Goal: Complete application form

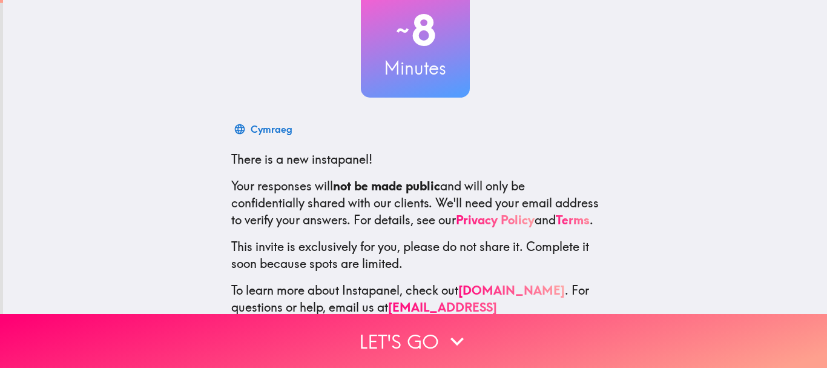
scroll to position [136, 0]
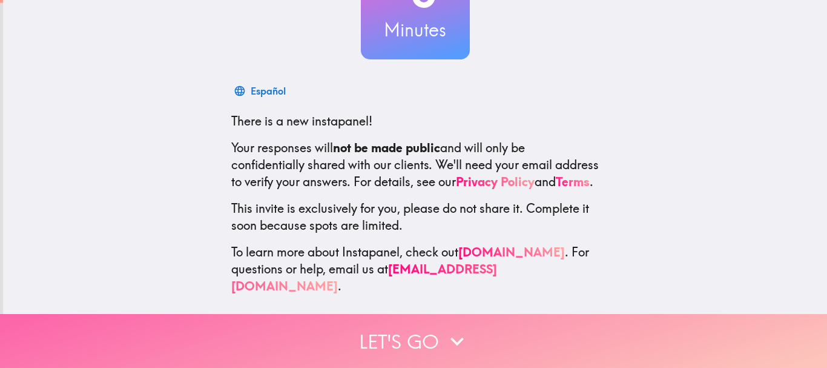
click at [405, 324] on button "Let's go" at bounding box center [413, 341] width 827 height 54
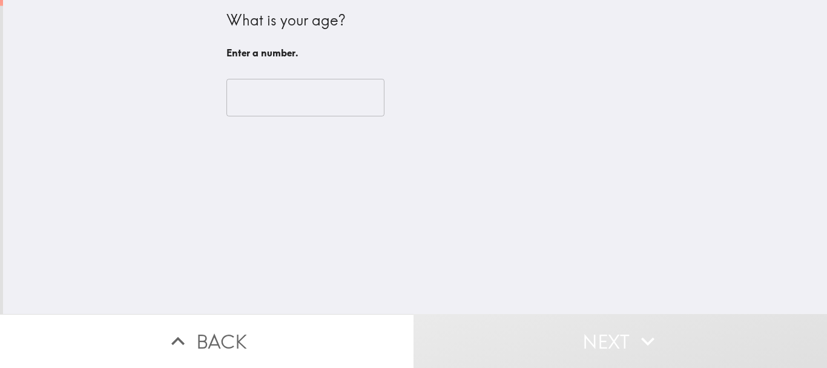
scroll to position [0, 0]
click at [271, 102] on input "number" at bounding box center [305, 98] width 158 height 38
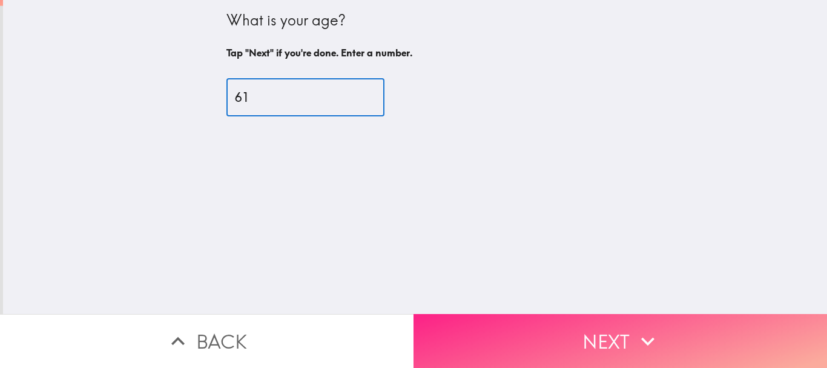
type input "61"
click at [556, 325] on button "Next" at bounding box center [621, 341] width 414 height 54
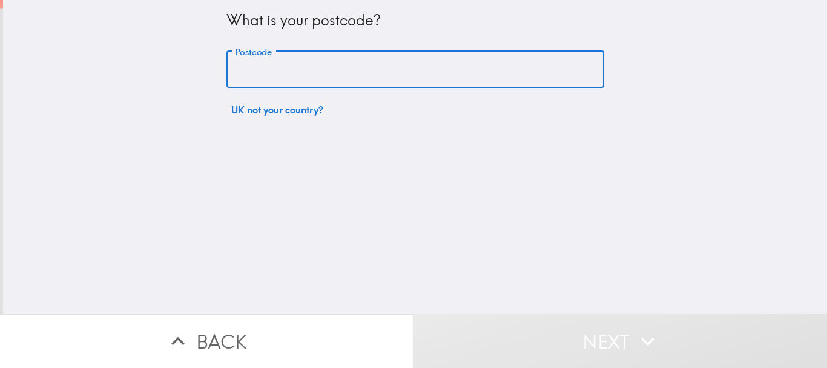
click at [366, 76] on input "Postcode" at bounding box center [415, 70] width 378 height 38
type input "PE28 2GF"
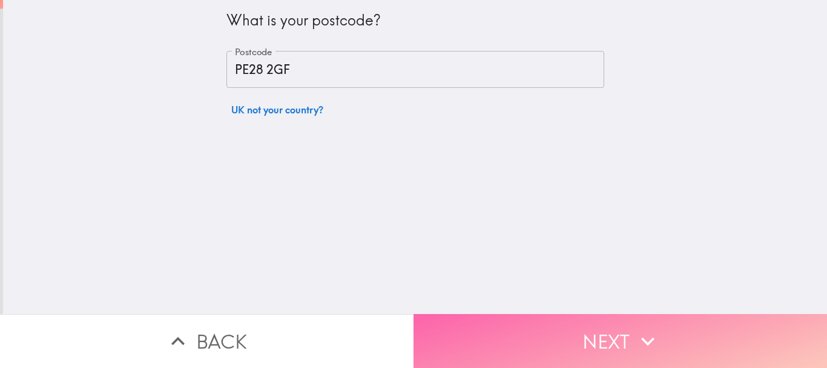
click at [587, 320] on button "Next" at bounding box center [621, 341] width 414 height 54
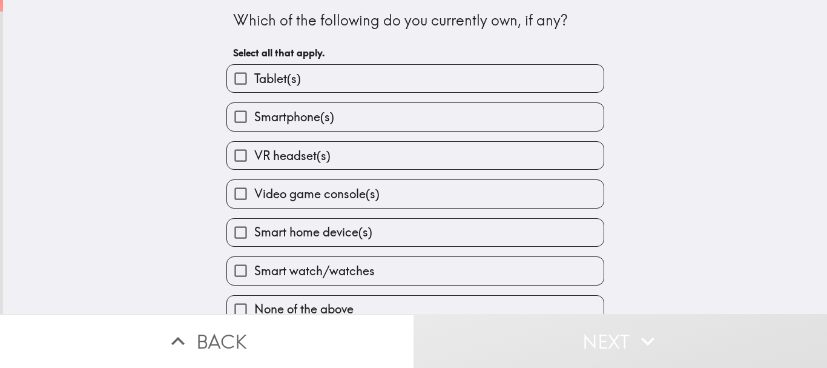
click at [349, 80] on label "Tablet(s)" at bounding box center [415, 78] width 377 height 27
click at [254, 80] on input "Tablet(s)" at bounding box center [240, 78] width 27 height 27
checkbox input "true"
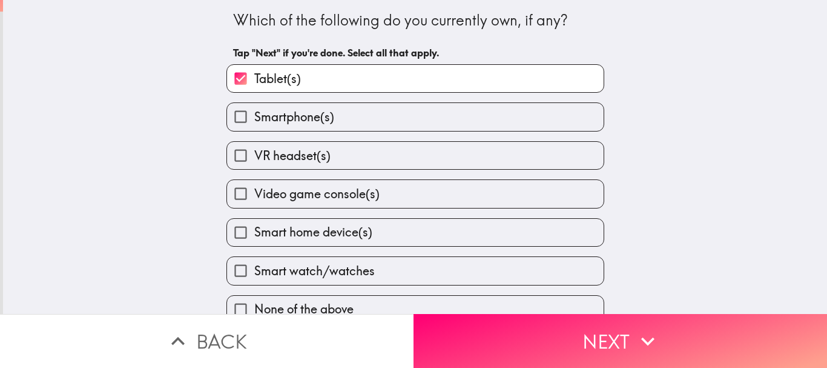
click at [360, 117] on label "Smartphone(s)" at bounding box center [415, 116] width 377 height 27
click at [254, 117] on input "Smartphone(s)" at bounding box center [240, 116] width 27 height 27
checkbox input "true"
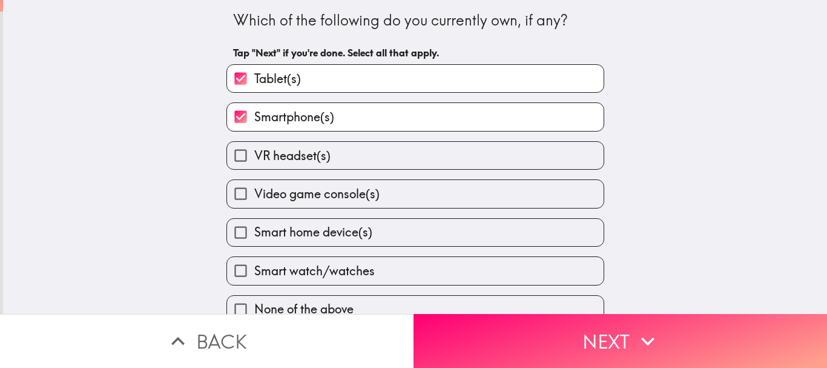
scroll to position [19, 0]
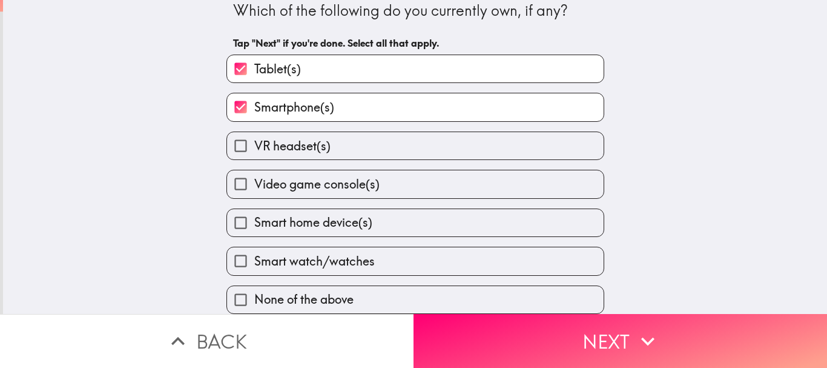
click at [414, 173] on label "Video game console(s)" at bounding box center [415, 183] width 377 height 27
click at [254, 173] on input "Video game console(s)" at bounding box center [240, 183] width 27 height 27
checkbox input "true"
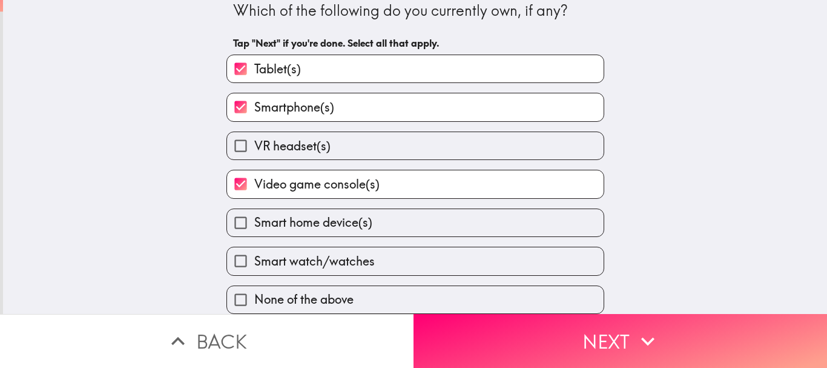
click at [426, 209] on label "Smart home device(s)" at bounding box center [415, 222] width 377 height 27
click at [254, 209] on input "Smart home device(s)" at bounding box center [240, 222] width 27 height 27
checkbox input "true"
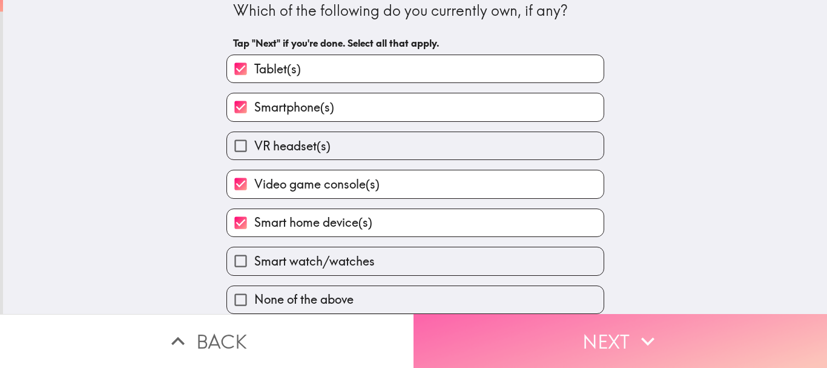
click at [537, 320] on button "Next" at bounding box center [621, 341] width 414 height 54
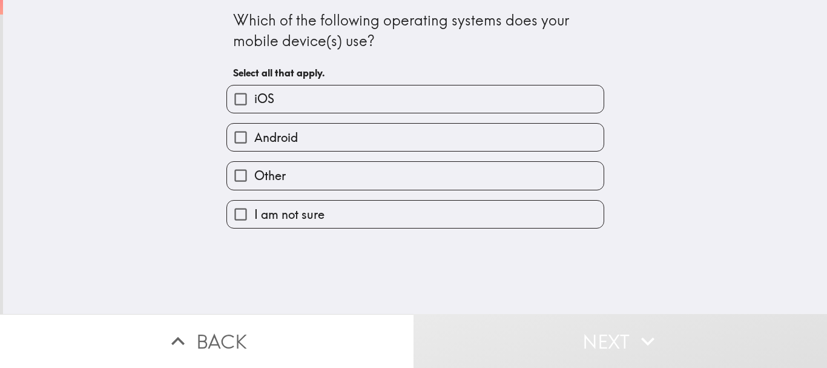
click at [368, 136] on label "Android" at bounding box center [415, 137] width 377 height 27
click at [254, 136] on input "Android" at bounding box center [240, 137] width 27 height 27
checkbox input "true"
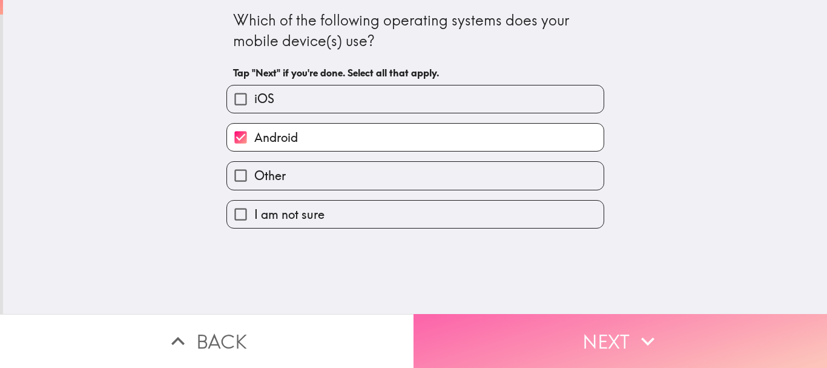
click at [631, 351] on button "Next" at bounding box center [621, 341] width 414 height 54
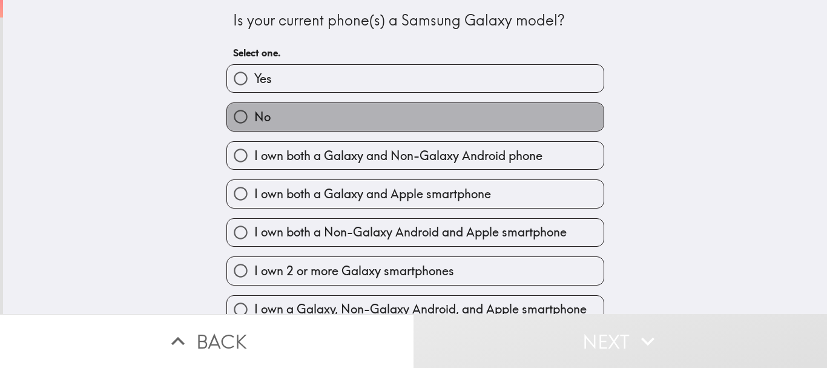
click at [422, 119] on label "No" at bounding box center [415, 116] width 377 height 27
click at [254, 119] on input "No" at bounding box center [240, 116] width 27 height 27
radio input "true"
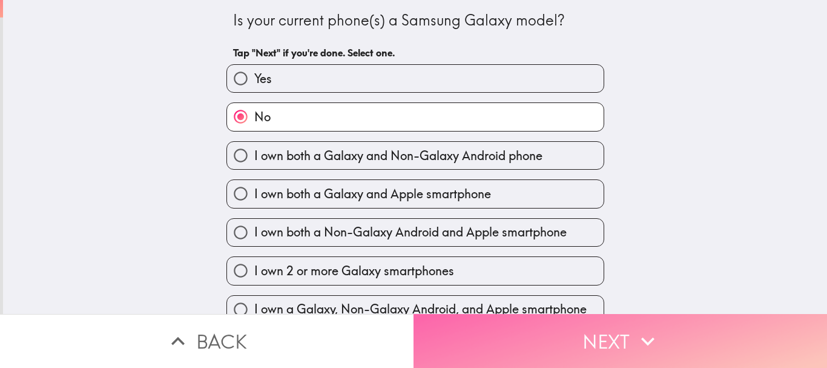
click at [589, 341] on button "Next" at bounding box center [621, 341] width 414 height 54
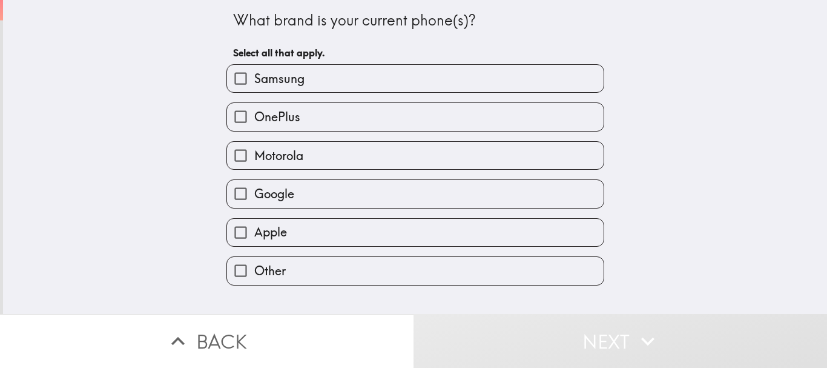
click at [442, 157] on label "Motorola" at bounding box center [415, 155] width 377 height 27
click at [254, 157] on input "Motorola" at bounding box center [240, 155] width 27 height 27
checkbox input "true"
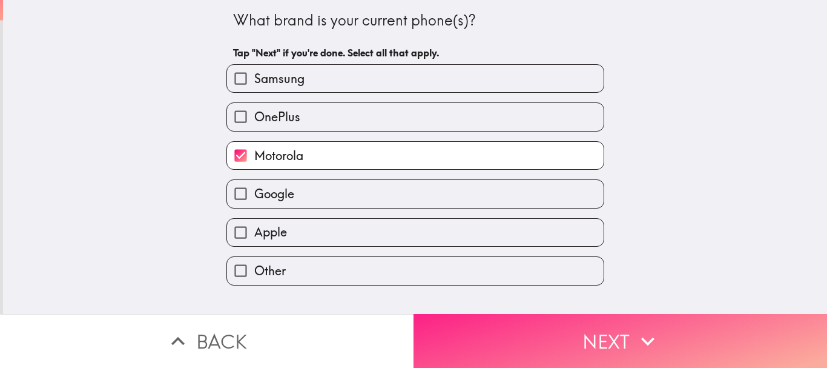
click at [550, 335] on button "Next" at bounding box center [621, 341] width 414 height 54
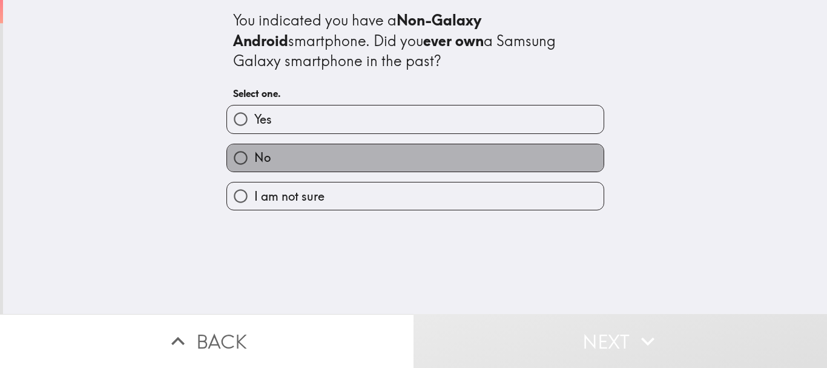
click at [372, 149] on label "No" at bounding box center [415, 157] width 377 height 27
click at [254, 149] on input "No" at bounding box center [240, 157] width 27 height 27
radio input "true"
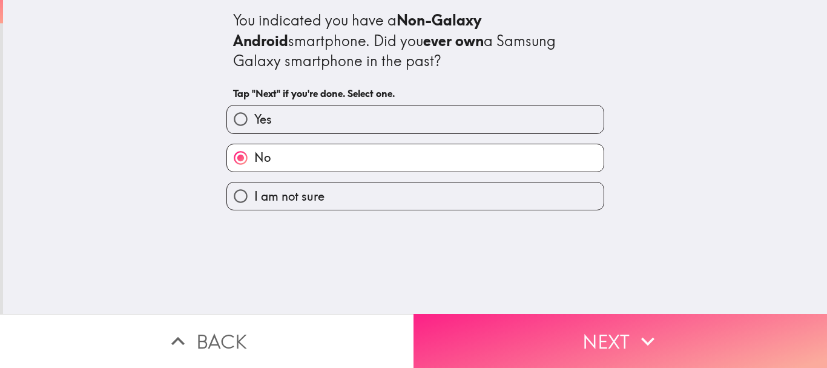
click at [499, 318] on button "Next" at bounding box center [621, 341] width 414 height 54
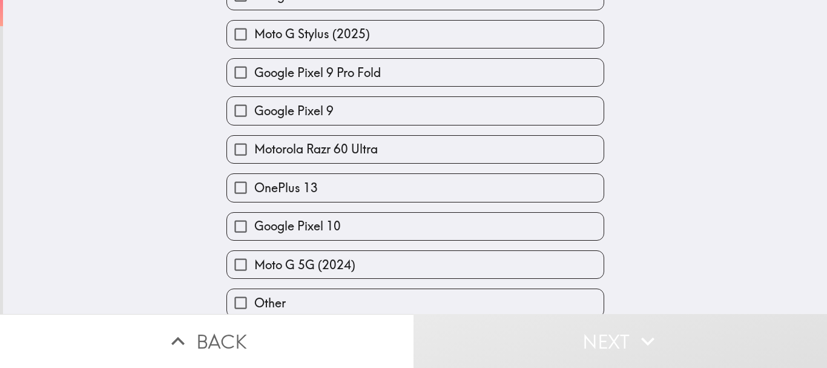
scroll to position [1383, 0]
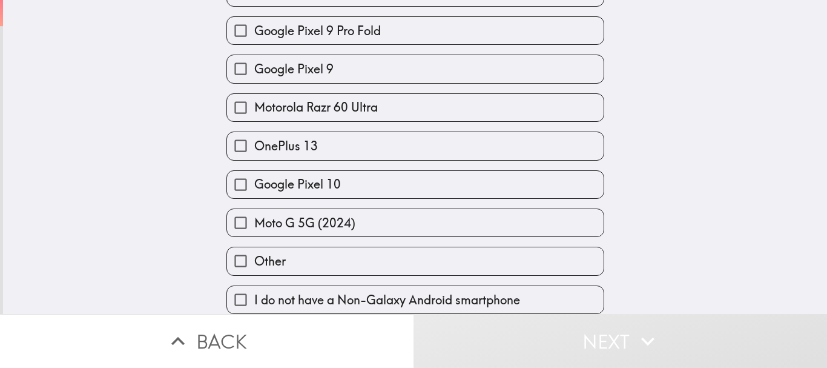
click at [444, 255] on label "Other" at bounding box center [415, 260] width 377 height 27
click at [254, 255] on input "Other" at bounding box center [240, 260] width 27 height 27
checkbox input "true"
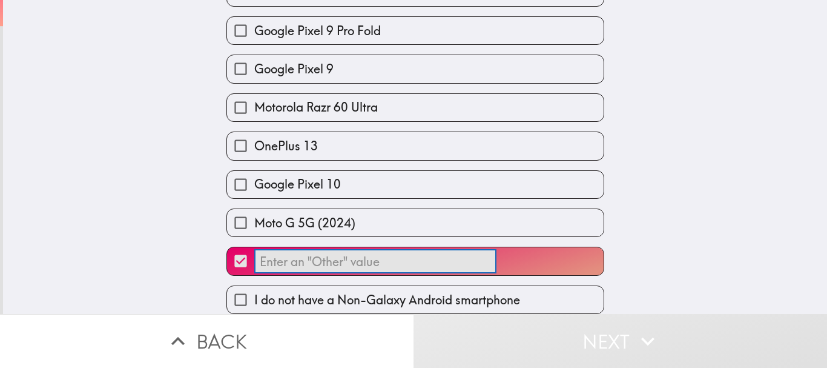
click at [421, 249] on input "​" at bounding box center [375, 261] width 242 height 24
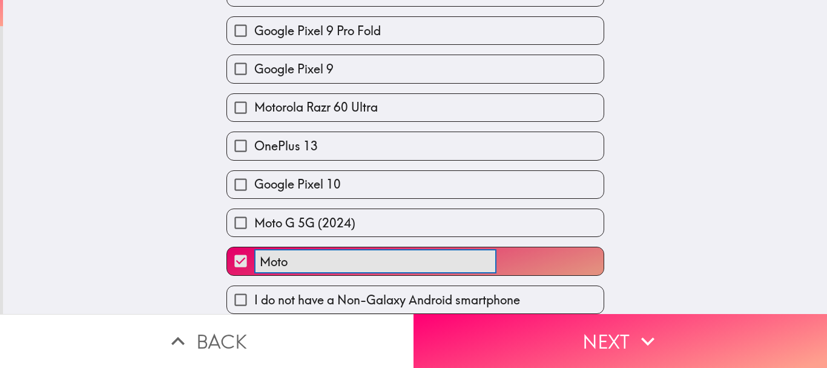
click at [227, 247] on button "Moto ​" at bounding box center [415, 260] width 377 height 27
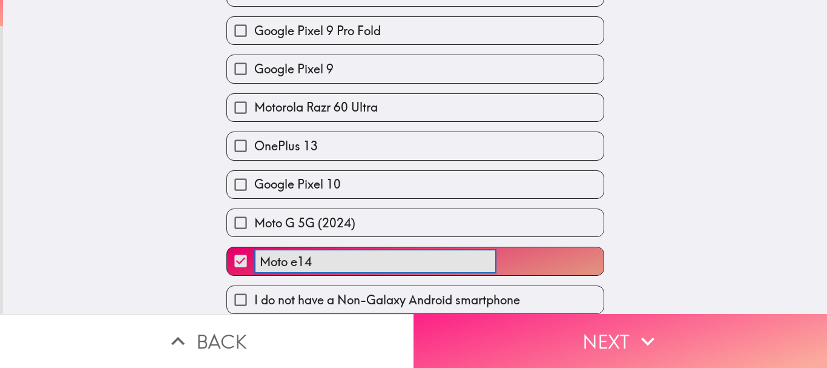
type input "Moto e14"
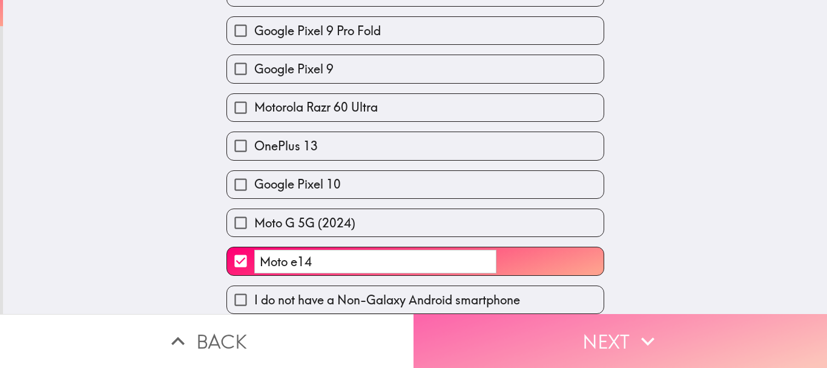
click at [558, 338] on button "Next" at bounding box center [621, 341] width 414 height 54
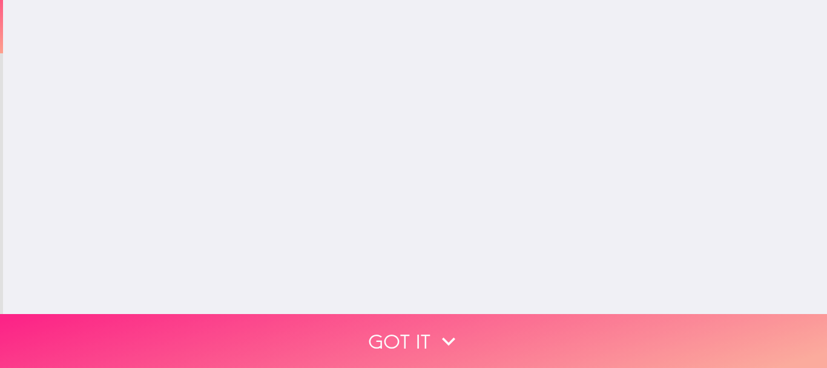
scroll to position [0, 0]
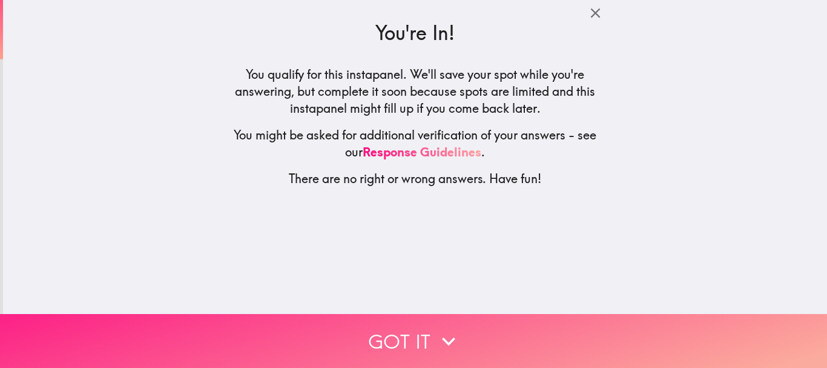
click at [447, 337] on icon "button" at bounding box center [448, 341] width 13 height 8
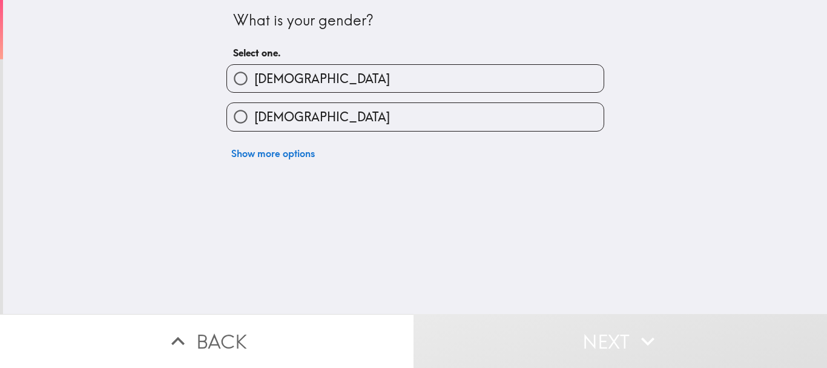
click at [348, 74] on label "[DEMOGRAPHIC_DATA]" at bounding box center [415, 78] width 377 height 27
click at [254, 74] on input "[DEMOGRAPHIC_DATA]" at bounding box center [240, 78] width 27 height 27
radio input "true"
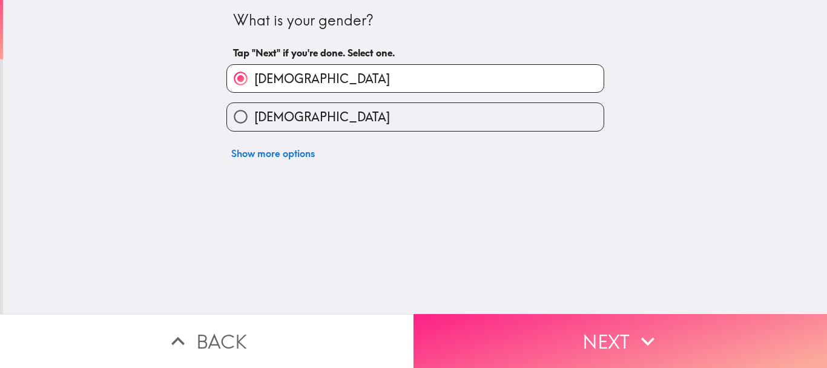
click at [503, 326] on button "Next" at bounding box center [621, 341] width 414 height 54
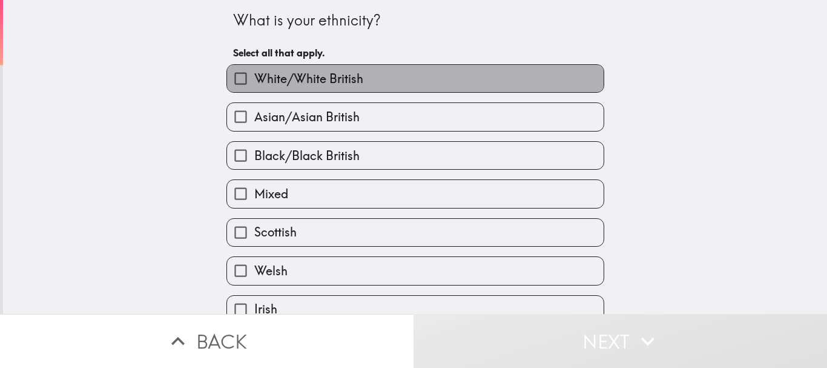
click at [381, 84] on label "White/White British" at bounding box center [415, 78] width 377 height 27
click at [254, 84] on input "White/White British" at bounding box center [240, 78] width 27 height 27
checkbox input "true"
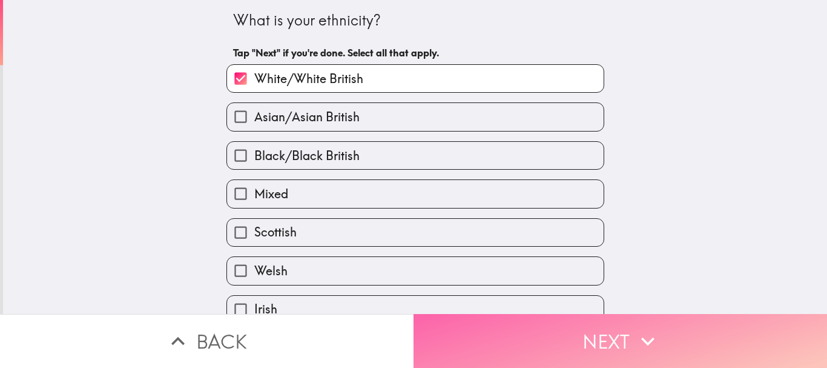
click at [521, 321] on button "Next" at bounding box center [621, 341] width 414 height 54
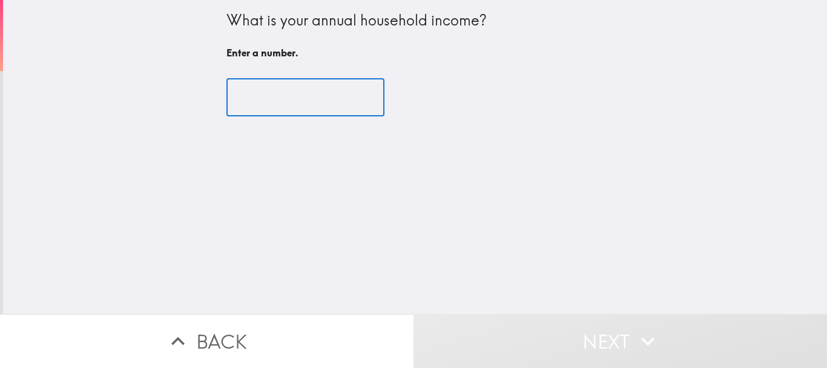
click at [304, 90] on input "number" at bounding box center [305, 98] width 158 height 38
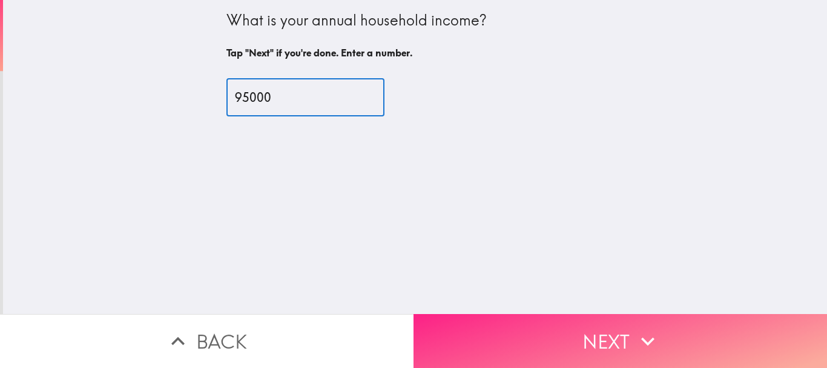
type input "95000"
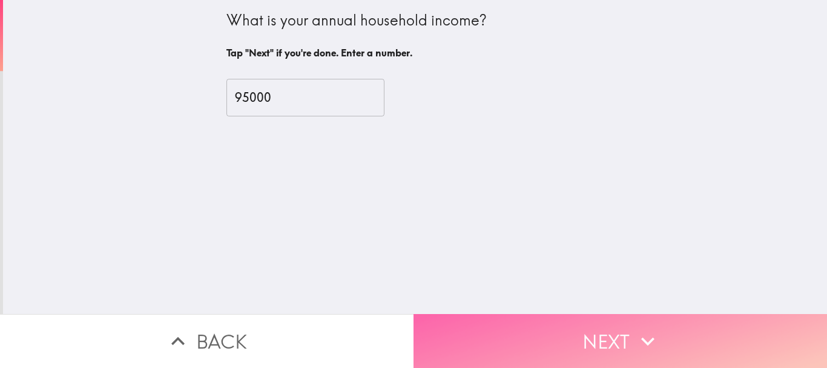
click at [526, 326] on button "Next" at bounding box center [621, 341] width 414 height 54
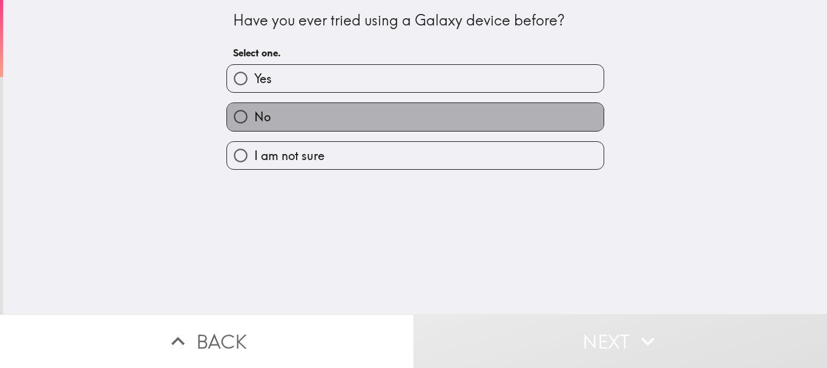
click at [388, 116] on label "No" at bounding box center [415, 116] width 377 height 27
click at [254, 116] on input "No" at bounding box center [240, 116] width 27 height 27
radio input "true"
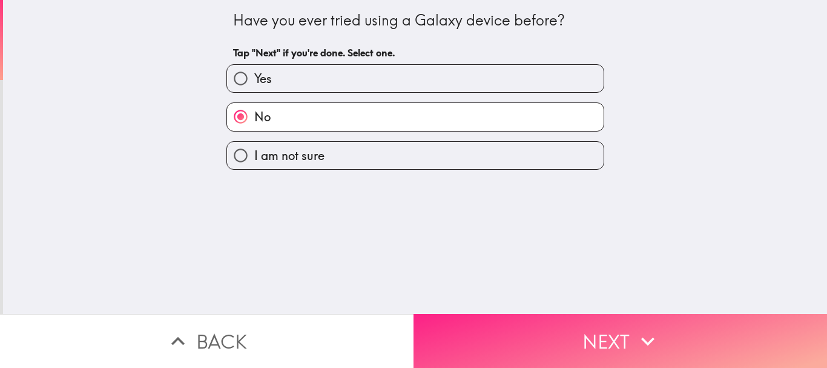
click at [512, 327] on button "Next" at bounding box center [621, 341] width 414 height 54
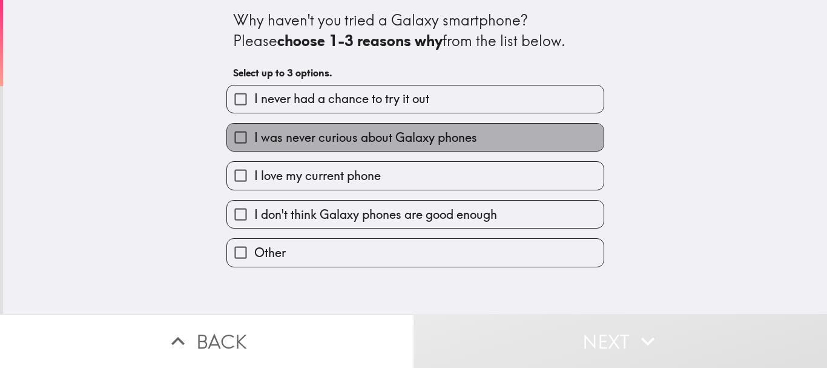
click at [483, 139] on label "I was never curious about Galaxy phones" at bounding box center [415, 137] width 377 height 27
click at [254, 139] on input "I was never curious about Galaxy phones" at bounding box center [240, 137] width 27 height 27
checkbox input "true"
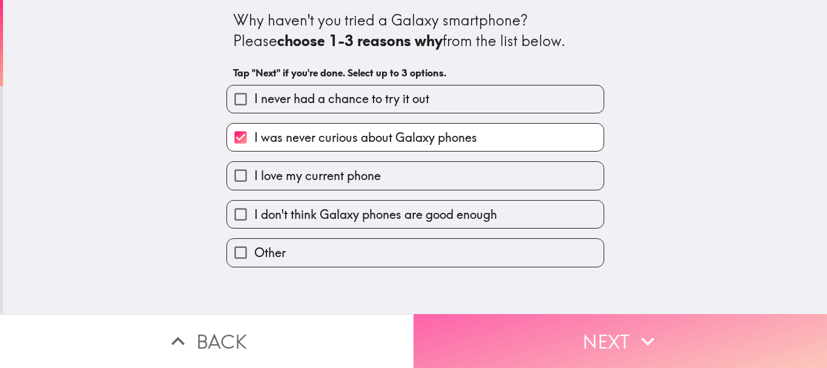
click at [543, 328] on button "Next" at bounding box center [621, 341] width 414 height 54
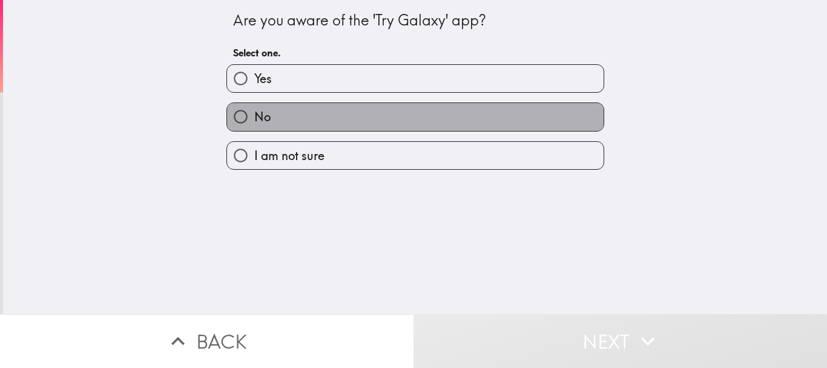
click at [410, 116] on label "No" at bounding box center [415, 116] width 377 height 27
click at [254, 116] on input "No" at bounding box center [240, 116] width 27 height 27
radio input "true"
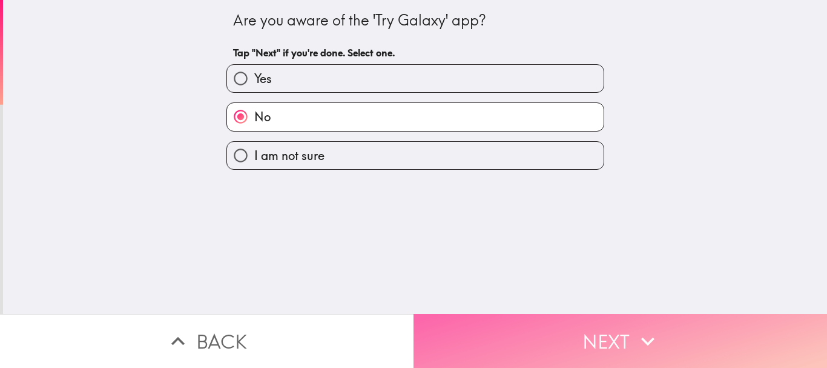
click at [513, 322] on button "Next" at bounding box center [621, 341] width 414 height 54
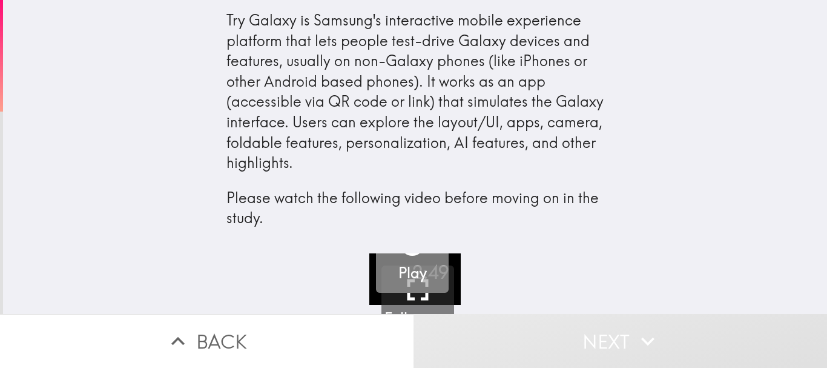
click at [398, 271] on h5 "Play" at bounding box center [412, 273] width 28 height 21
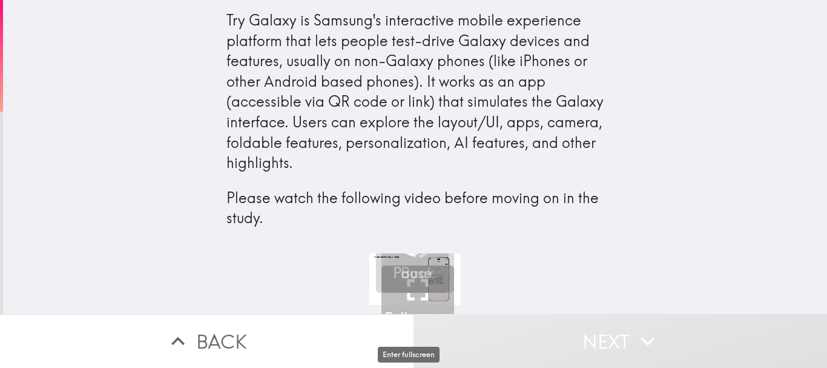
click at [404, 295] on icon "button" at bounding box center [418, 289] width 36 height 36
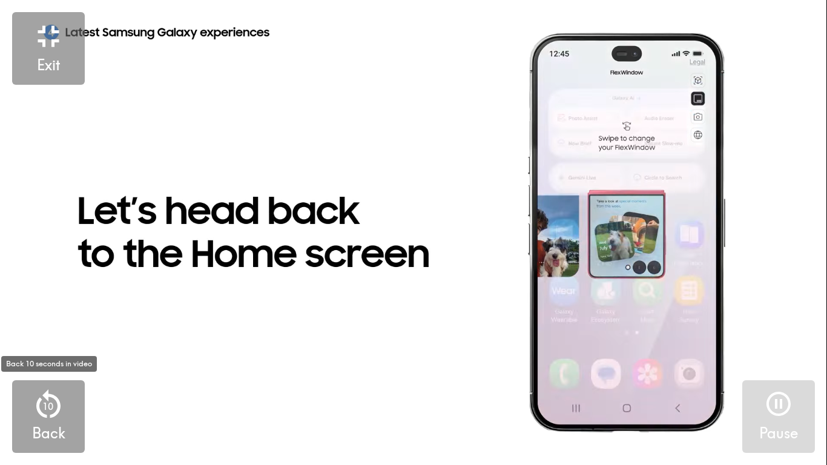
click at [44, 367] on p "10" at bounding box center [47, 406] width 11 height 13
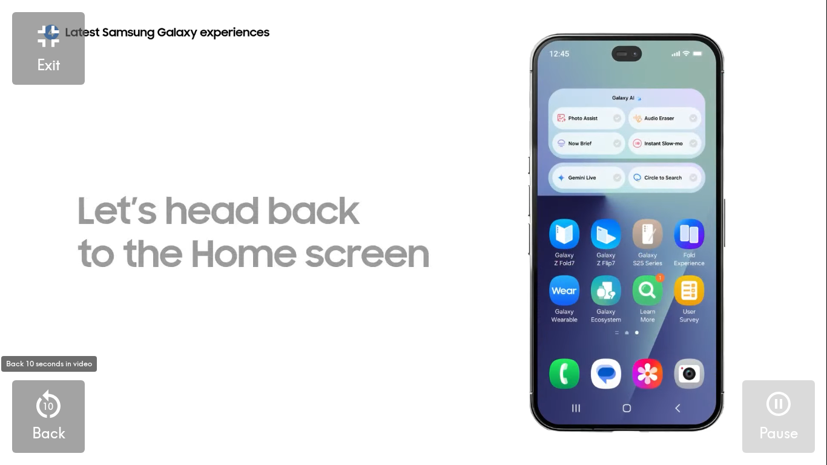
click at [44, 367] on p "10" at bounding box center [47, 406] width 11 height 13
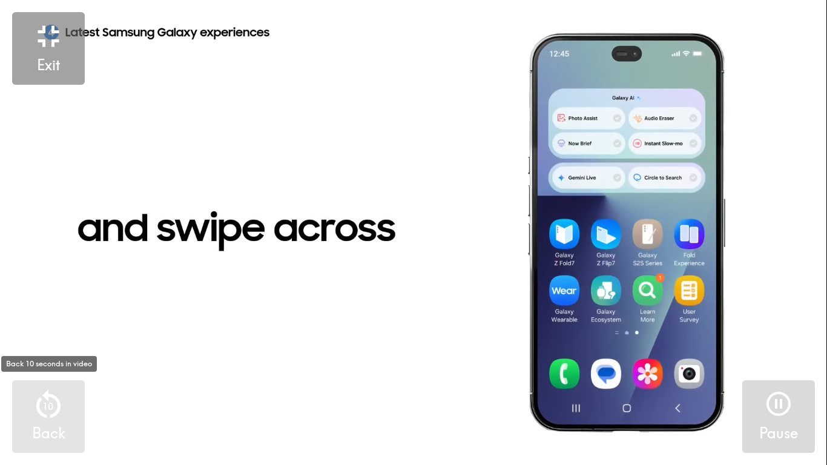
click at [44, 367] on p "10" at bounding box center [47, 406] width 11 height 13
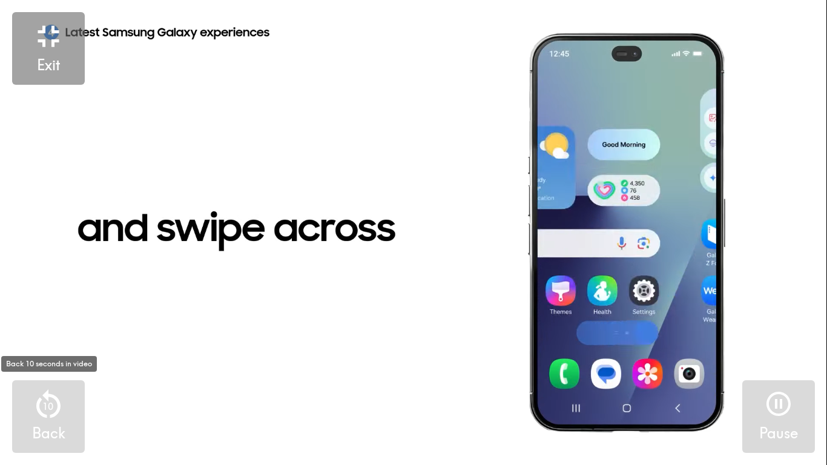
click at [44, 367] on p "10" at bounding box center [47, 406] width 11 height 13
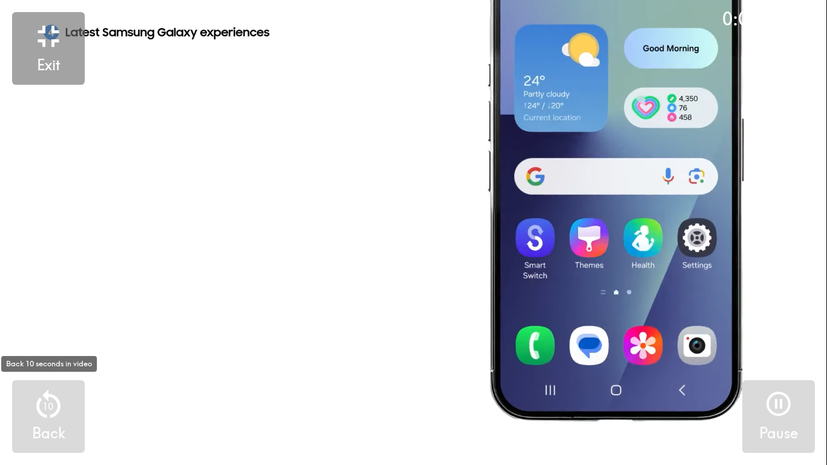
click at [44, 367] on p "10" at bounding box center [47, 406] width 11 height 13
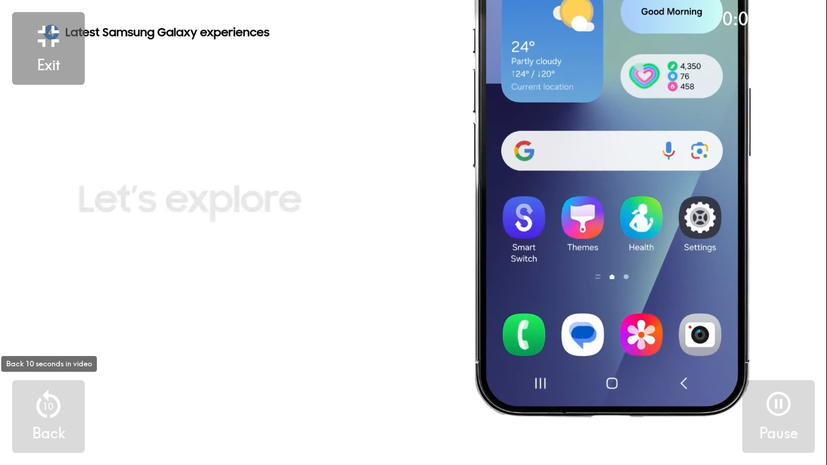
click at [44, 367] on p "10" at bounding box center [47, 406] width 11 height 13
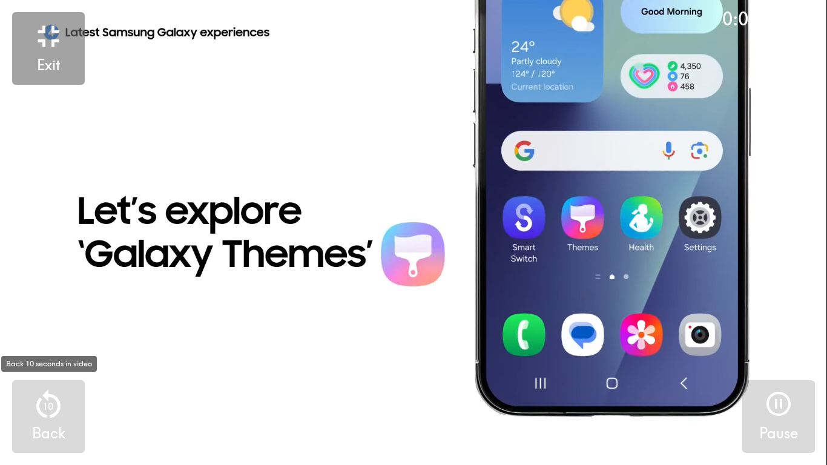
click at [44, 367] on p "10" at bounding box center [47, 406] width 11 height 13
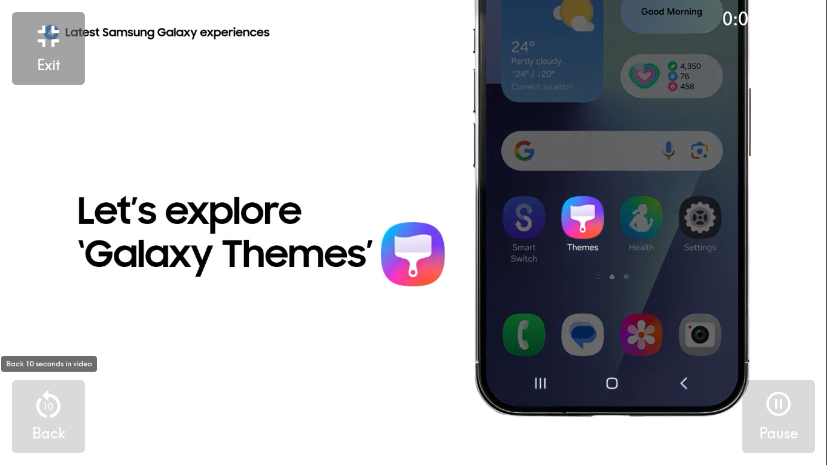
click at [44, 367] on p "10" at bounding box center [47, 406] width 11 height 13
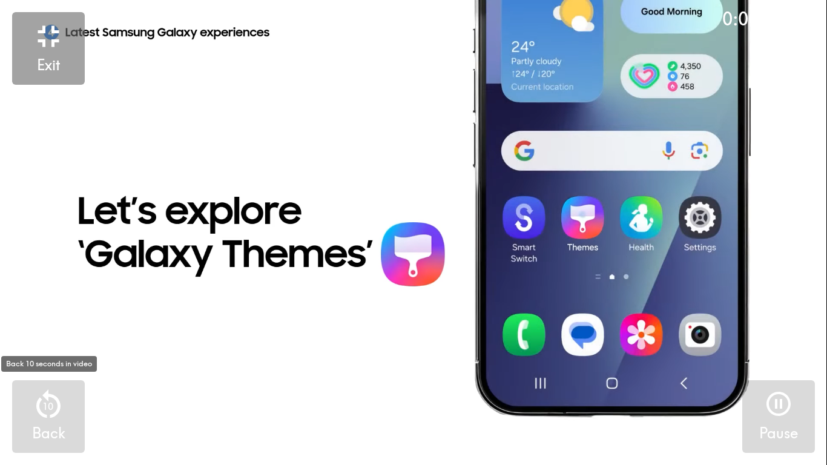
click at [44, 367] on p "10" at bounding box center [47, 406] width 11 height 13
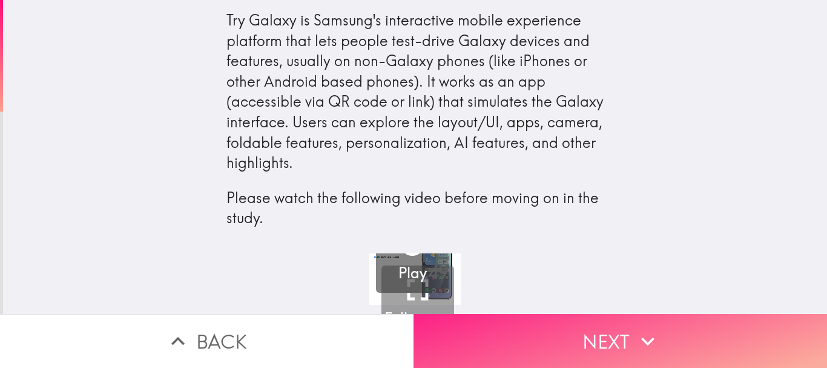
click at [473, 314] on button "Next" at bounding box center [621, 341] width 414 height 54
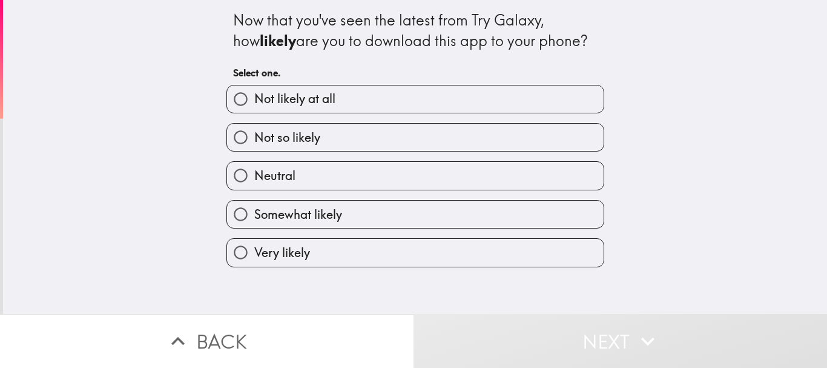
click at [372, 93] on label "Not likely at all" at bounding box center [415, 98] width 377 height 27
click at [254, 93] on input "Not likely at all" at bounding box center [240, 98] width 27 height 27
radio input "true"
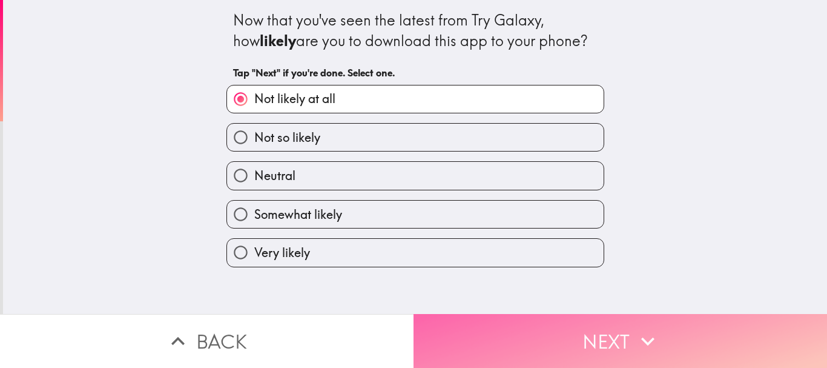
click at [513, 352] on button "Next" at bounding box center [621, 341] width 414 height 54
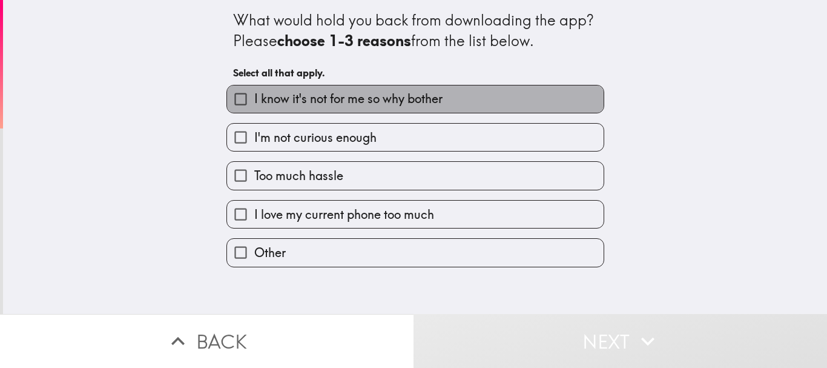
click at [466, 102] on label "I know it's not for me so why bother" at bounding box center [415, 98] width 377 height 27
click at [254, 102] on input "I know it's not for me so why bother" at bounding box center [240, 98] width 27 height 27
checkbox input "true"
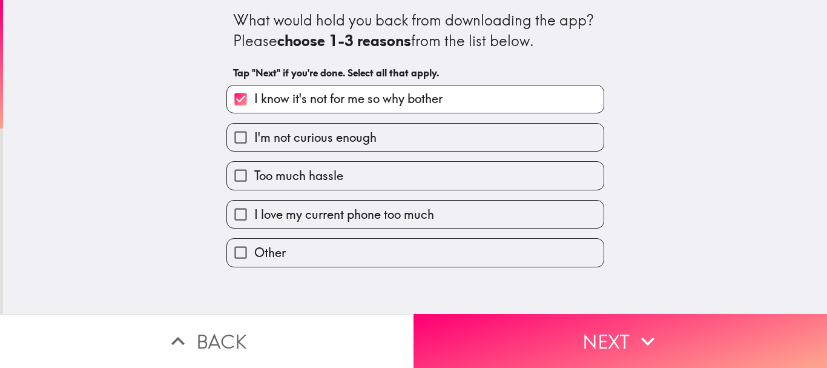
click at [469, 134] on label "I'm not curious enough" at bounding box center [415, 137] width 377 height 27
click at [254, 134] on input "I'm not curious enough" at bounding box center [240, 137] width 27 height 27
checkbox input "true"
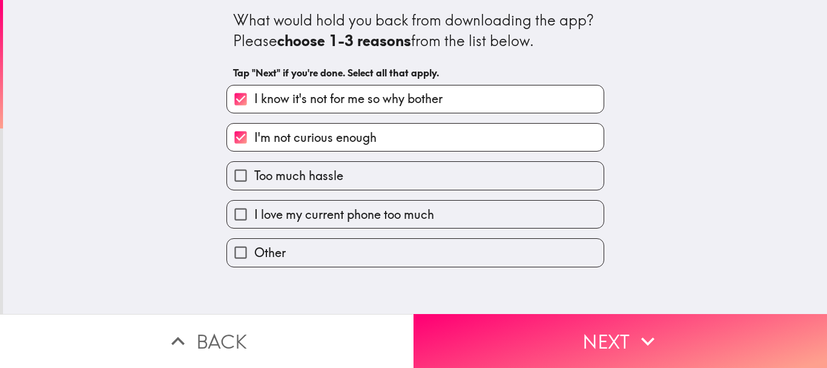
click at [478, 216] on label "I love my current phone too much" at bounding box center [415, 213] width 377 height 27
click at [254, 216] on input "I love my current phone too much" at bounding box center [240, 213] width 27 height 27
checkbox input "true"
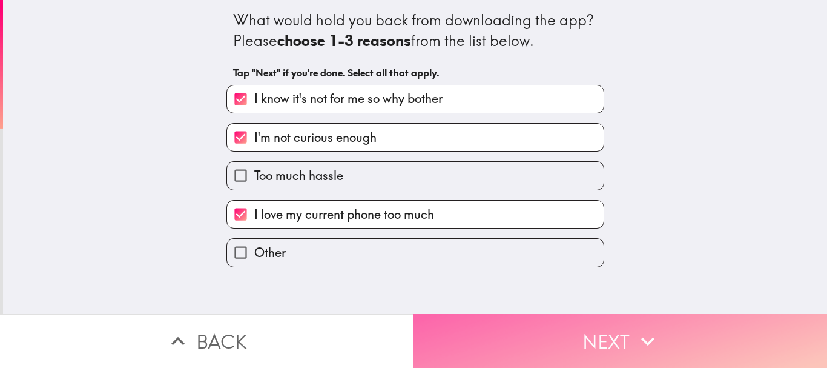
click at [537, 314] on button "Next" at bounding box center [621, 341] width 414 height 54
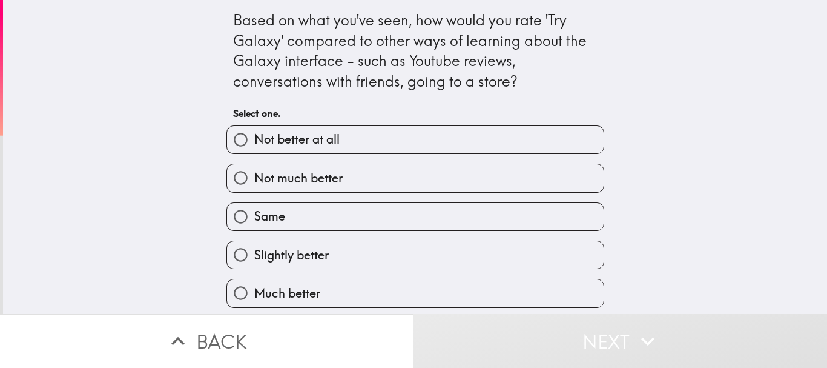
scroll to position [3, 0]
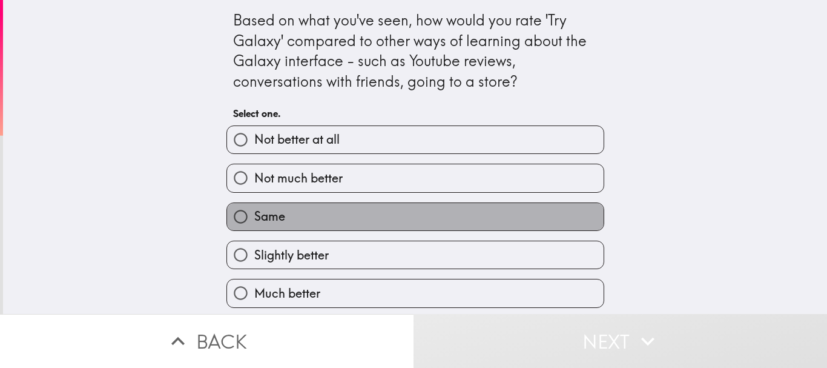
click at [455, 216] on label "Same" at bounding box center [415, 216] width 377 height 27
click at [254, 216] on input "Same" at bounding box center [240, 216] width 27 height 27
radio input "true"
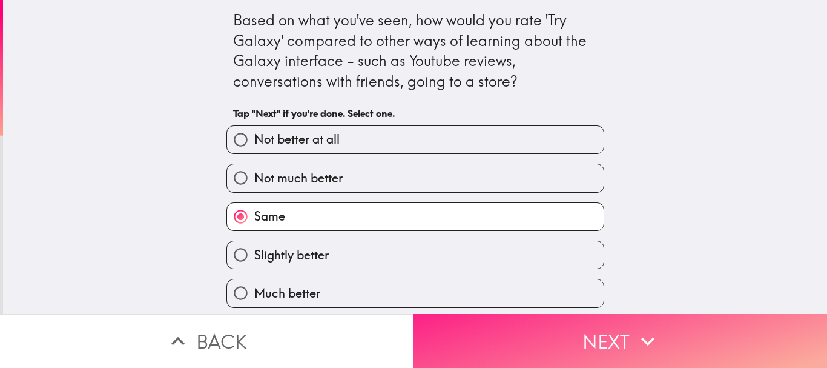
click at [595, 343] on button "Next" at bounding box center [621, 341] width 414 height 54
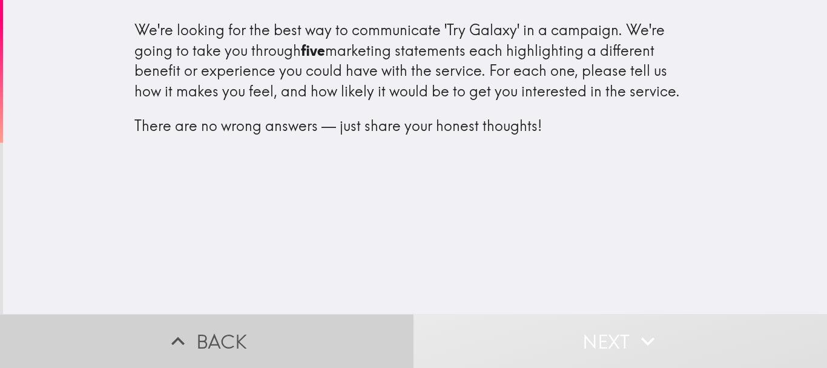
click at [273, 314] on button "Back" at bounding box center [207, 341] width 414 height 54
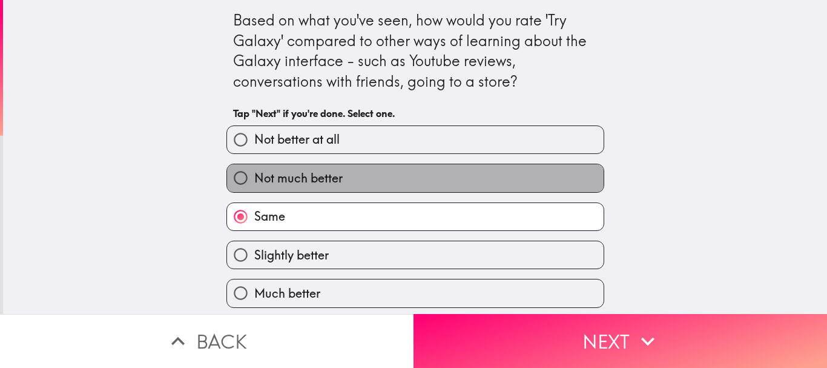
click at [357, 176] on label "Not much better" at bounding box center [415, 177] width 377 height 27
click at [254, 176] on input "Not much better" at bounding box center [240, 177] width 27 height 27
radio input "true"
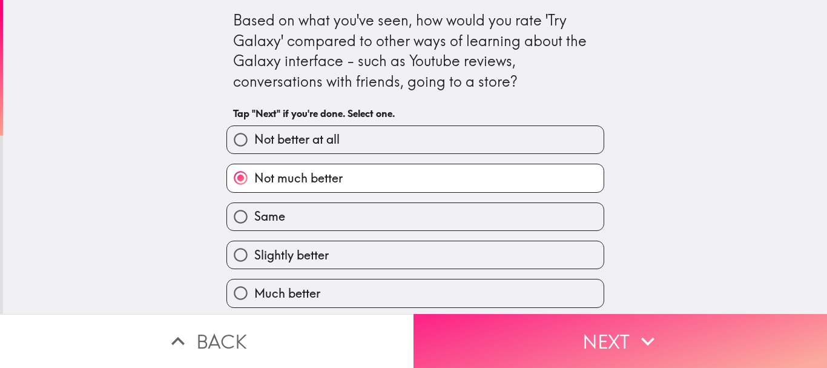
click at [648, 317] on button "Next" at bounding box center [621, 341] width 414 height 54
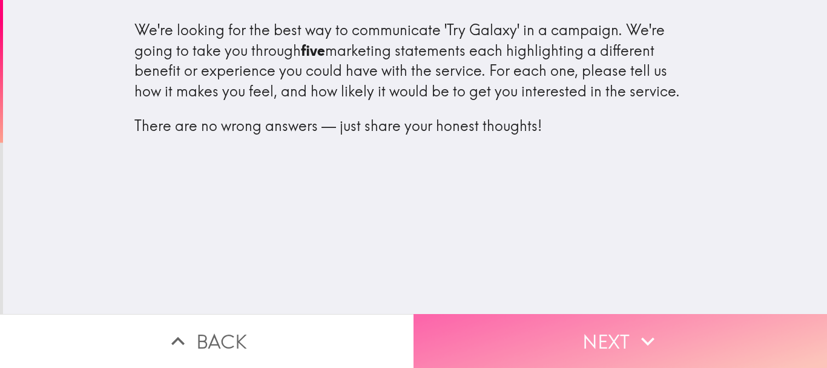
click at [563, 327] on button "Next" at bounding box center [621, 341] width 414 height 54
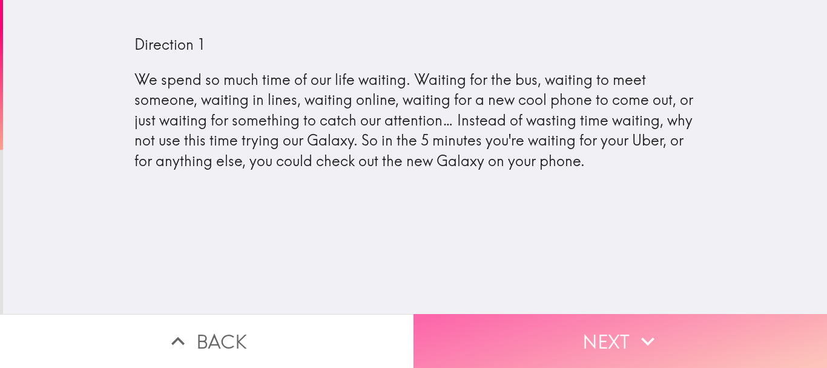
click at [613, 314] on button "Next" at bounding box center [621, 341] width 414 height 54
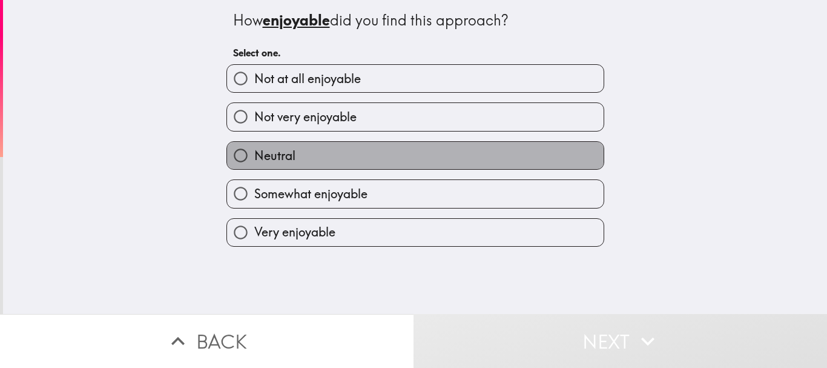
click at [426, 150] on label "Neutral" at bounding box center [415, 155] width 377 height 27
click at [254, 150] on input "Neutral" at bounding box center [240, 155] width 27 height 27
radio input "true"
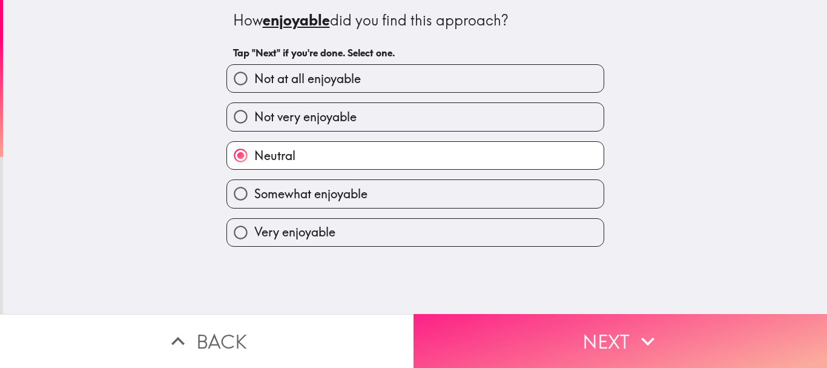
click at [559, 323] on button "Next" at bounding box center [621, 341] width 414 height 54
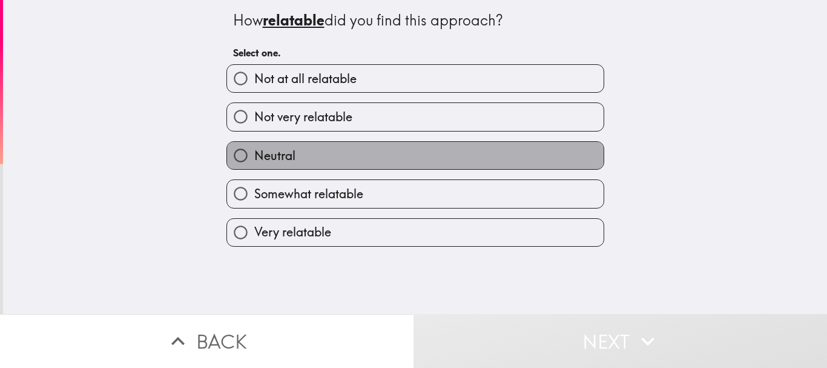
click at [447, 163] on label "Neutral" at bounding box center [415, 155] width 377 height 27
click at [254, 163] on input "Neutral" at bounding box center [240, 155] width 27 height 27
radio input "true"
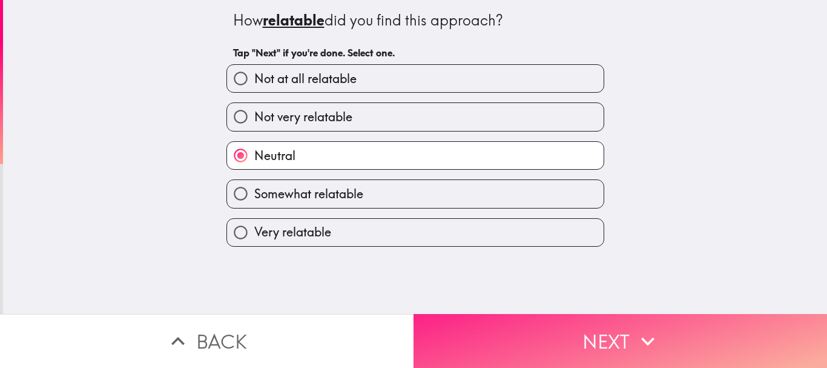
click at [571, 321] on button "Next" at bounding box center [621, 341] width 414 height 54
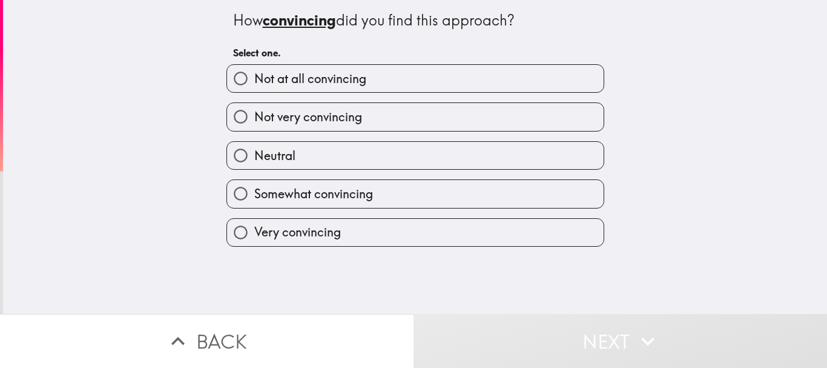
click at [481, 203] on label "Somewhat convincing" at bounding box center [415, 193] width 377 height 27
click at [254, 203] on input "Somewhat convincing" at bounding box center [240, 193] width 27 height 27
radio input "true"
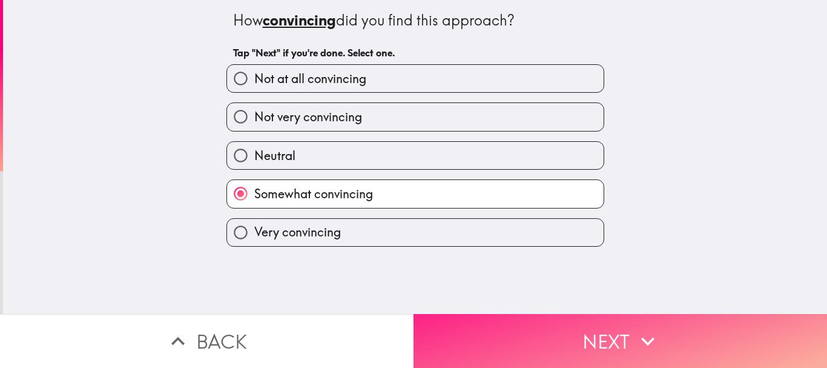
click at [553, 325] on button "Next" at bounding box center [621, 341] width 414 height 54
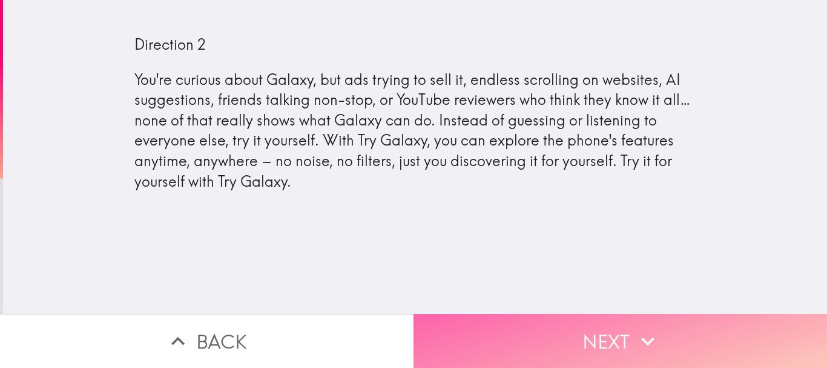
click at [556, 324] on button "Next" at bounding box center [621, 341] width 414 height 54
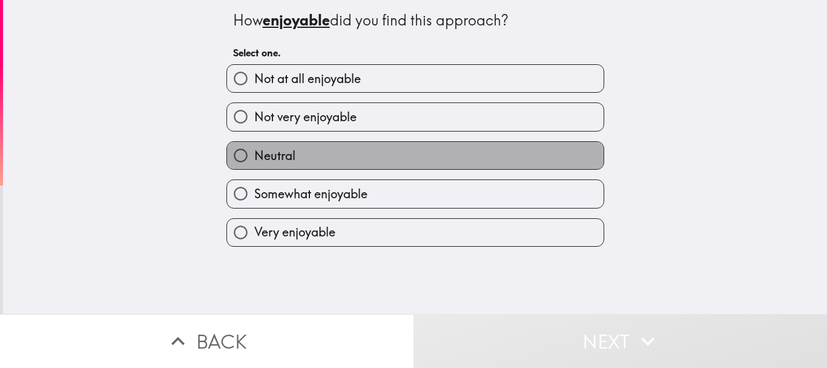
click at [463, 159] on label "Neutral" at bounding box center [415, 155] width 377 height 27
click at [254, 159] on input "Neutral" at bounding box center [240, 155] width 27 height 27
radio input "true"
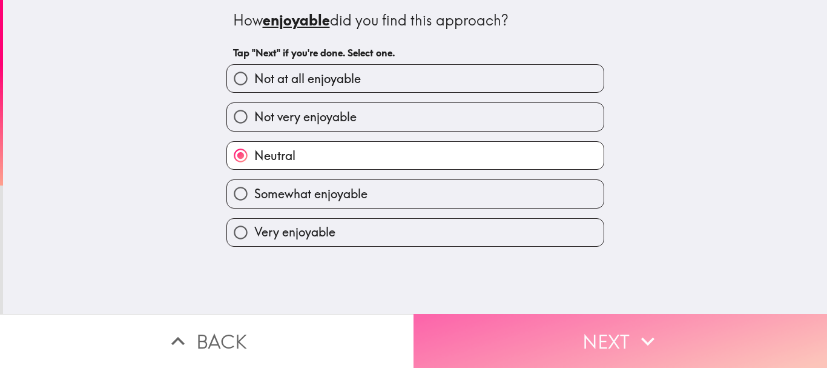
click at [586, 320] on button "Next" at bounding box center [621, 341] width 414 height 54
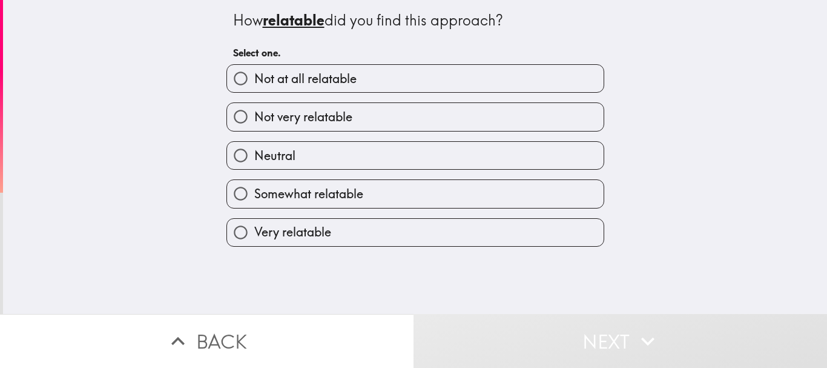
click at [434, 154] on label "Neutral" at bounding box center [415, 155] width 377 height 27
click at [254, 154] on input "Neutral" at bounding box center [240, 155] width 27 height 27
radio input "true"
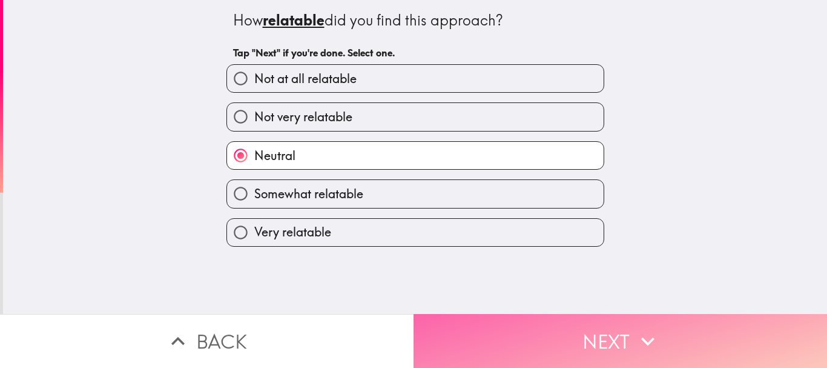
click at [567, 341] on button "Next" at bounding box center [621, 341] width 414 height 54
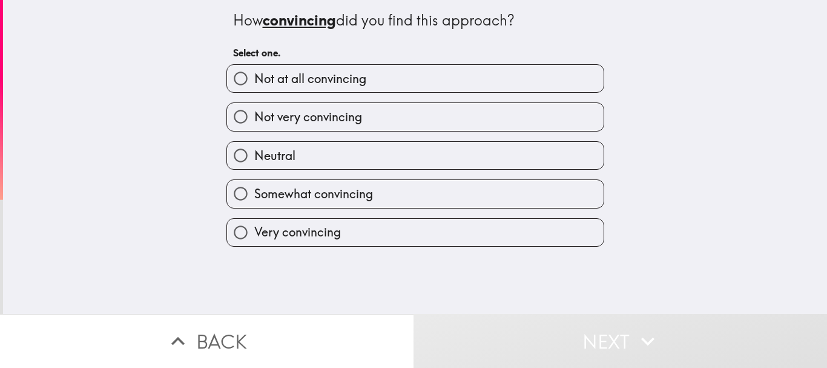
click at [417, 159] on label "Neutral" at bounding box center [415, 155] width 377 height 27
click at [254, 159] on input "Neutral" at bounding box center [240, 155] width 27 height 27
radio input "true"
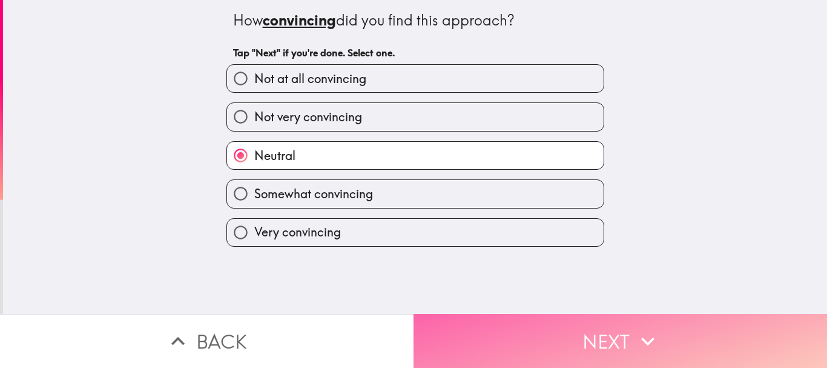
click at [554, 333] on button "Next" at bounding box center [621, 341] width 414 height 54
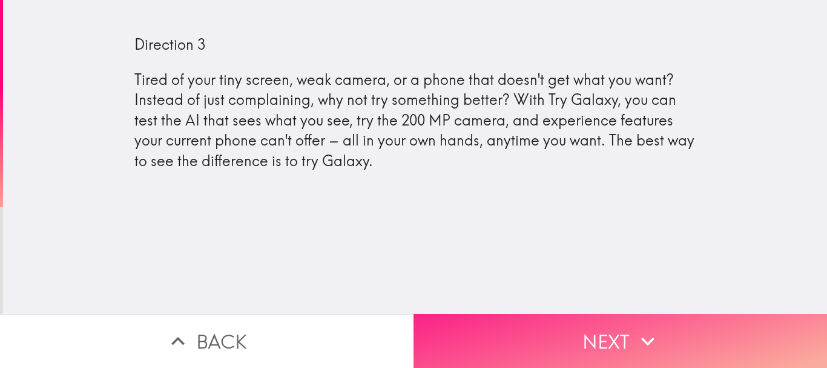
click at [554, 333] on button "Next" at bounding box center [621, 341] width 414 height 54
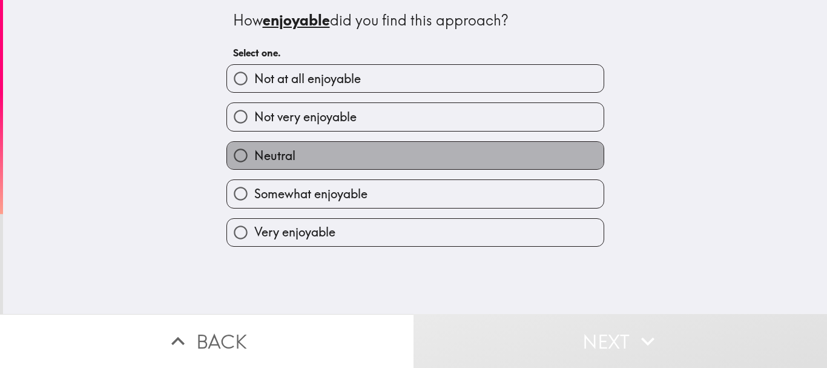
click at [442, 158] on label "Neutral" at bounding box center [415, 155] width 377 height 27
click at [254, 158] on input "Neutral" at bounding box center [240, 155] width 27 height 27
radio input "true"
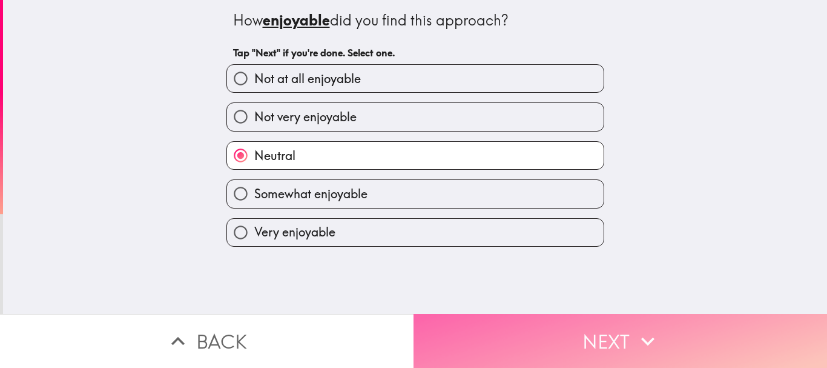
click at [532, 323] on button "Next" at bounding box center [621, 341] width 414 height 54
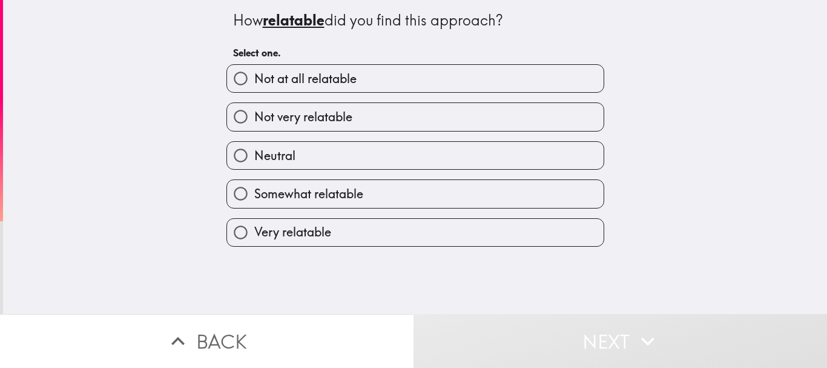
click at [413, 152] on label "Neutral" at bounding box center [415, 155] width 377 height 27
click at [254, 152] on input "Neutral" at bounding box center [240, 155] width 27 height 27
radio input "true"
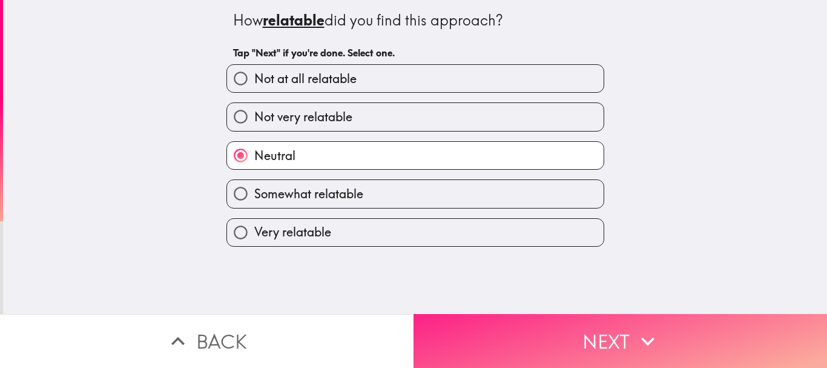
click at [559, 341] on button "Next" at bounding box center [621, 341] width 414 height 54
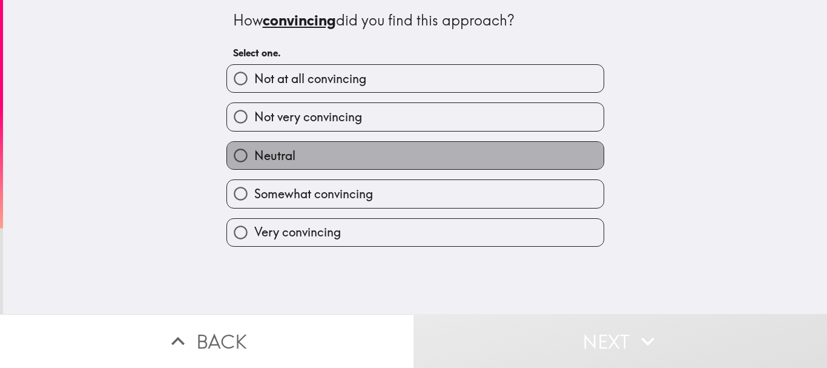
click at [430, 147] on label "Neutral" at bounding box center [415, 155] width 377 height 27
click at [254, 147] on input "Neutral" at bounding box center [240, 155] width 27 height 27
radio input "true"
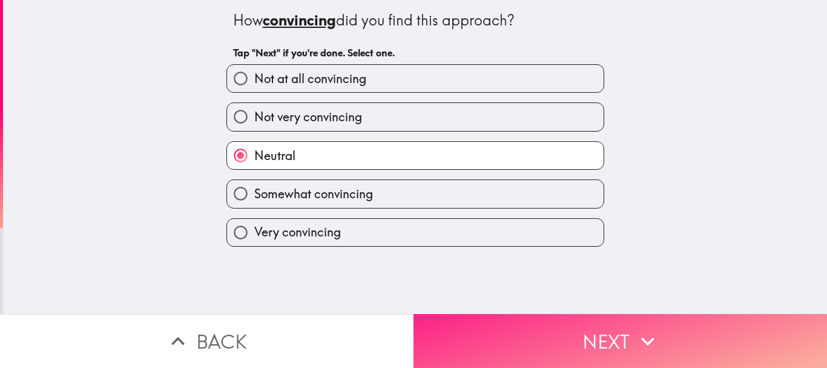
click at [529, 330] on button "Next" at bounding box center [621, 341] width 414 height 54
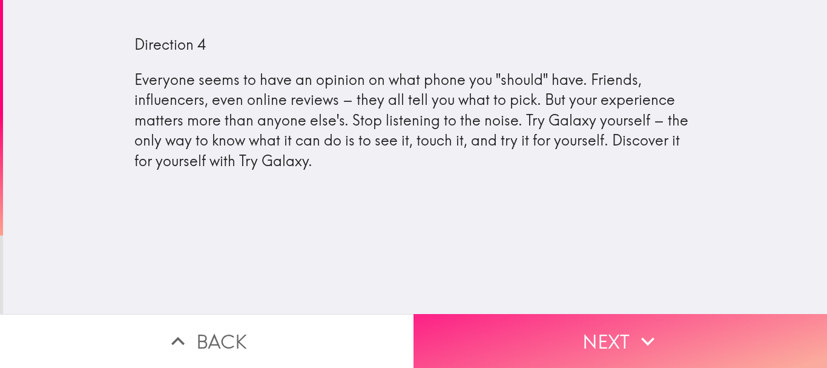
click at [564, 314] on button "Next" at bounding box center [621, 341] width 414 height 54
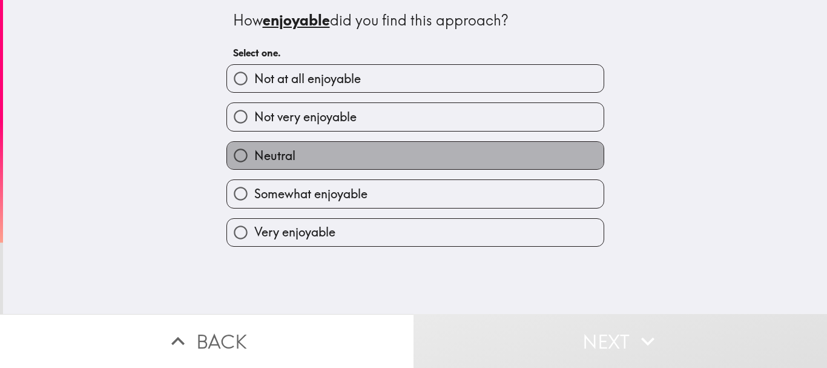
click at [436, 148] on label "Neutral" at bounding box center [415, 155] width 377 height 27
click at [254, 148] on input "Neutral" at bounding box center [240, 155] width 27 height 27
radio input "true"
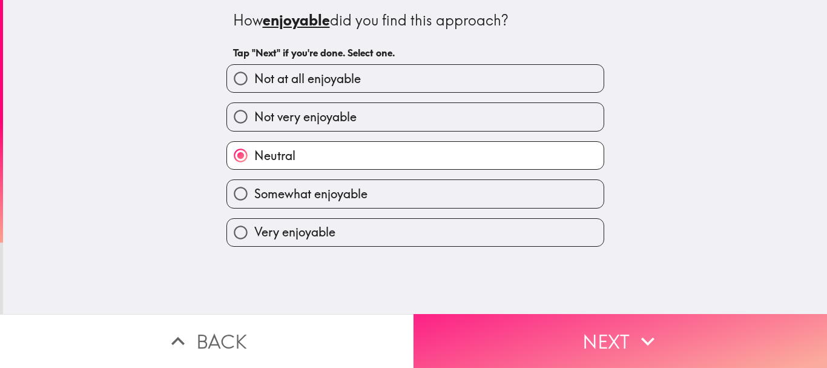
click at [585, 341] on button "Next" at bounding box center [621, 341] width 414 height 54
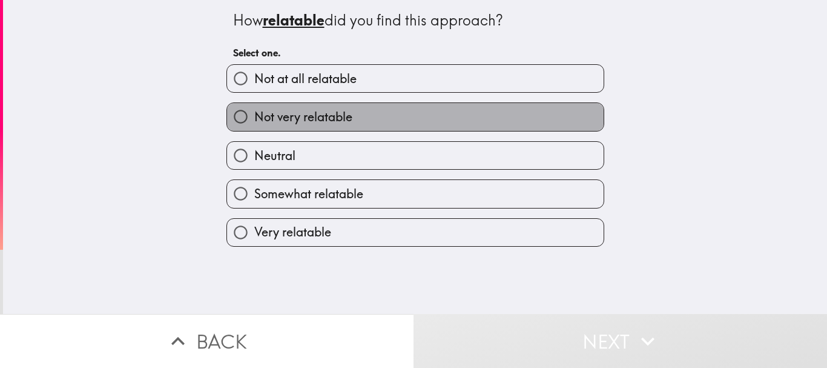
click at [368, 125] on label "Not very relatable" at bounding box center [415, 116] width 377 height 27
click at [254, 125] on input "Not very relatable" at bounding box center [240, 116] width 27 height 27
radio input "true"
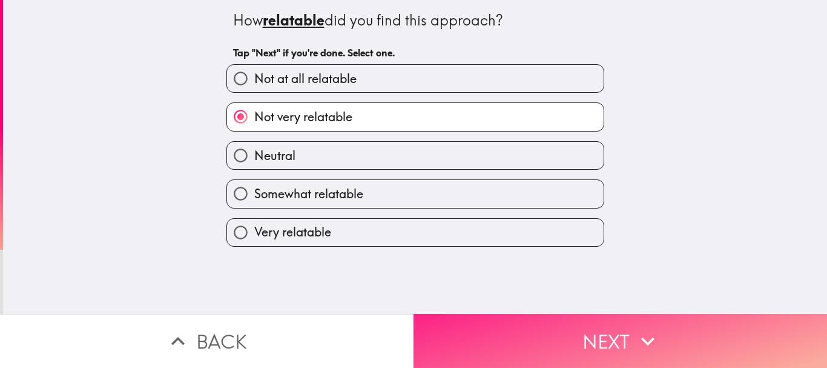
click at [521, 323] on button "Next" at bounding box center [621, 341] width 414 height 54
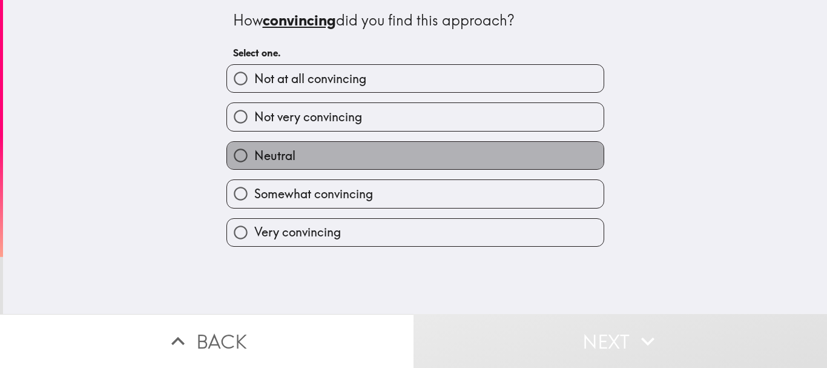
click at [406, 150] on label "Neutral" at bounding box center [415, 155] width 377 height 27
click at [254, 150] on input "Neutral" at bounding box center [240, 155] width 27 height 27
radio input "true"
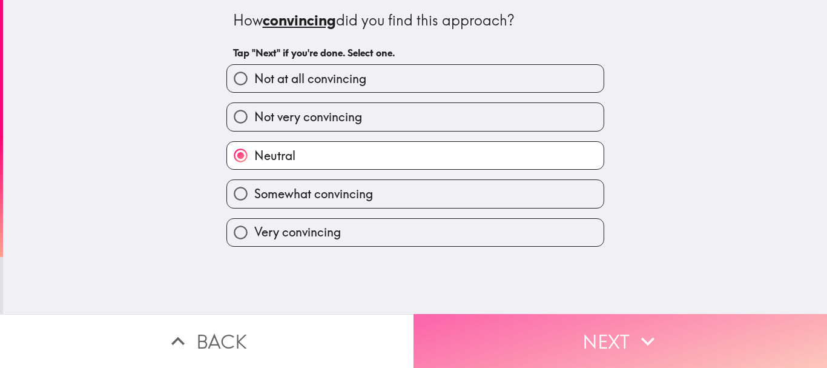
click at [584, 348] on button "Next" at bounding box center [621, 341] width 414 height 54
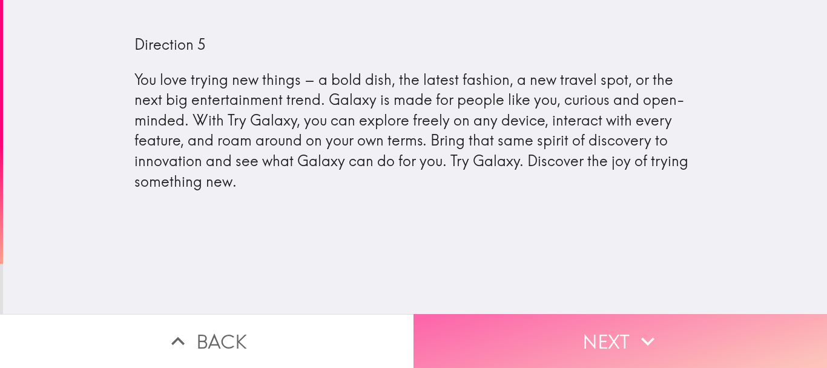
click at [532, 340] on button "Next" at bounding box center [621, 341] width 414 height 54
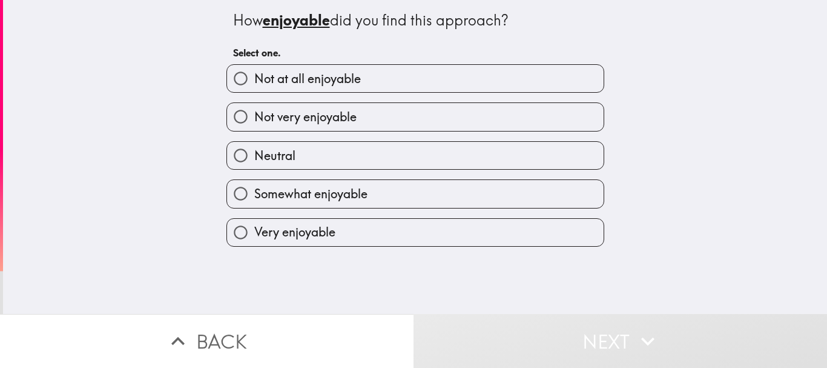
click at [440, 154] on label "Neutral" at bounding box center [415, 155] width 377 height 27
click at [254, 154] on input "Neutral" at bounding box center [240, 155] width 27 height 27
radio input "true"
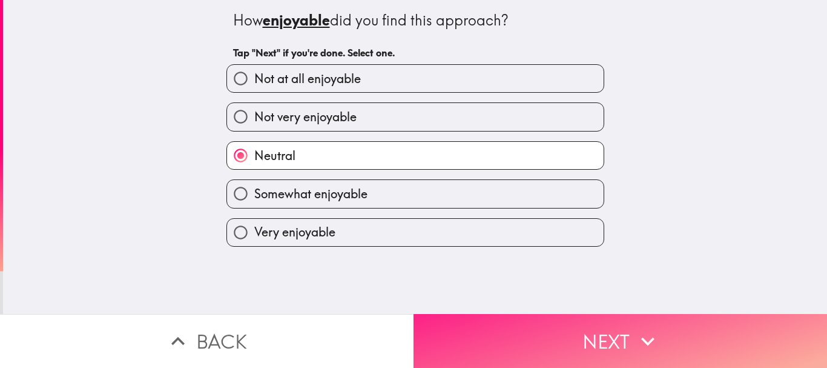
click at [553, 332] on button "Next" at bounding box center [621, 341] width 414 height 54
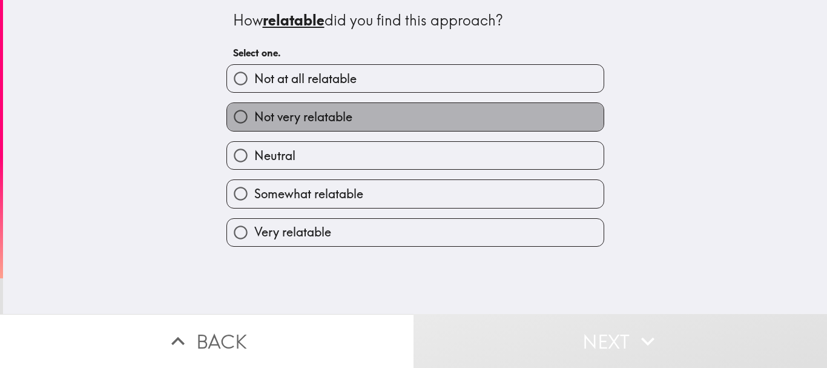
click at [428, 120] on label "Not very relatable" at bounding box center [415, 116] width 377 height 27
click at [254, 120] on input "Not very relatable" at bounding box center [240, 116] width 27 height 27
radio input "true"
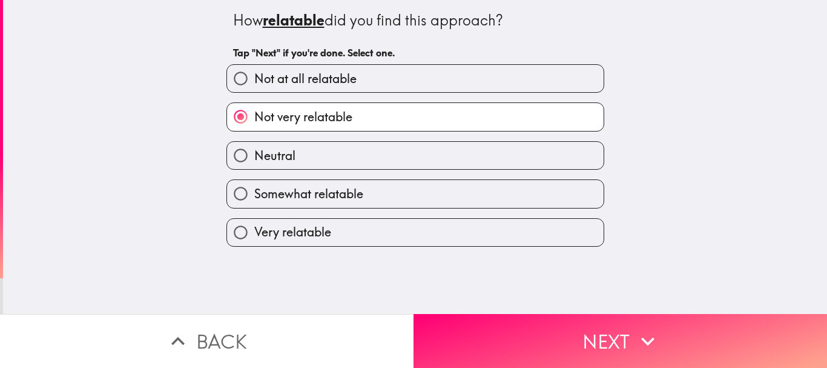
click at [428, 67] on label "Not at all relatable" at bounding box center [415, 78] width 377 height 27
click at [254, 67] on input "Not at all relatable" at bounding box center [240, 78] width 27 height 27
radio input "true"
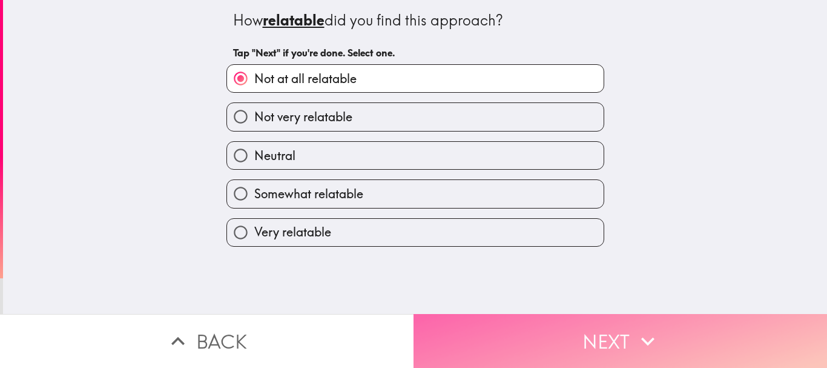
click at [558, 319] on button "Next" at bounding box center [621, 341] width 414 height 54
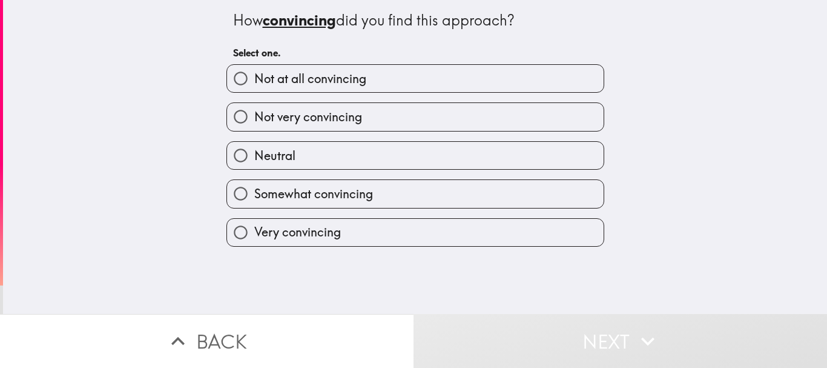
click at [444, 127] on label "Not very convincing" at bounding box center [415, 116] width 377 height 27
click at [254, 127] on input "Not very convincing" at bounding box center [240, 116] width 27 height 27
radio input "true"
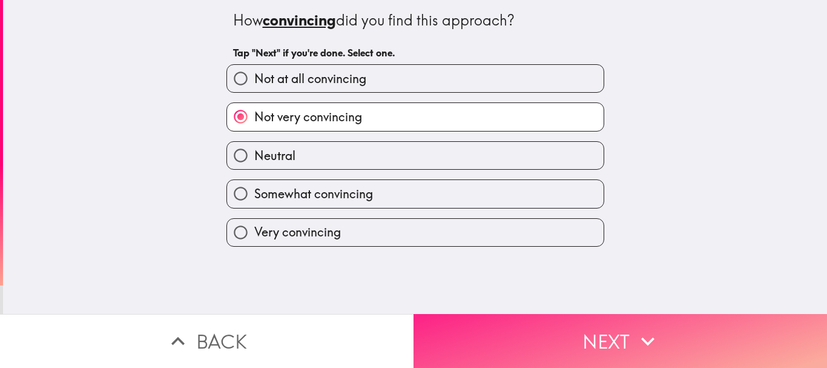
click at [523, 318] on button "Next" at bounding box center [621, 341] width 414 height 54
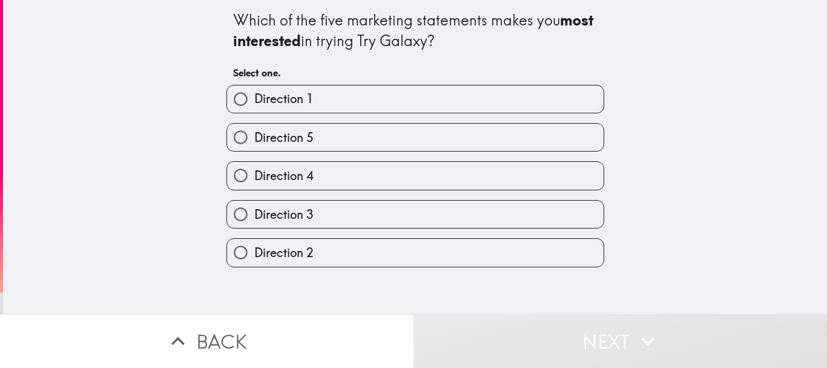
click at [401, 93] on label "Direction 1" at bounding box center [415, 98] width 377 height 27
click at [254, 93] on input "Direction 1" at bounding box center [240, 98] width 27 height 27
radio input "true"
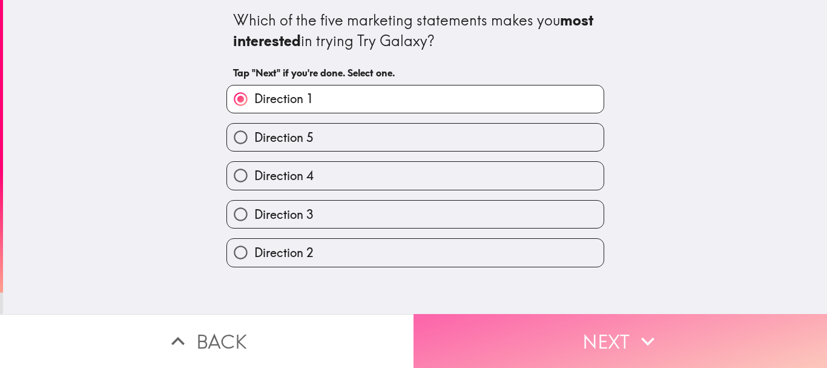
click at [528, 314] on button "Next" at bounding box center [621, 341] width 414 height 54
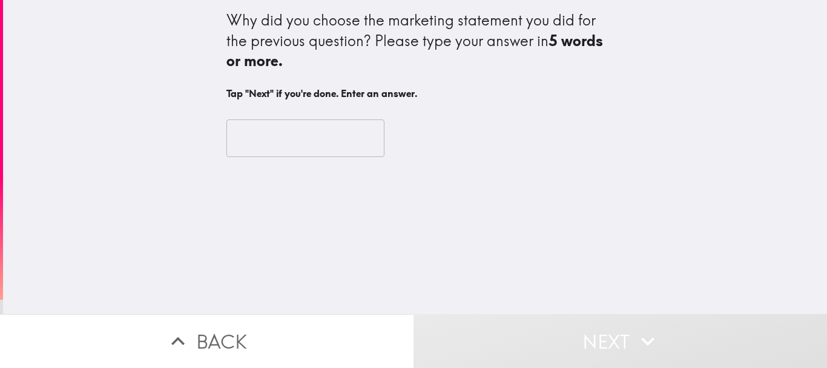
click at [343, 142] on input "text" at bounding box center [305, 138] width 158 height 38
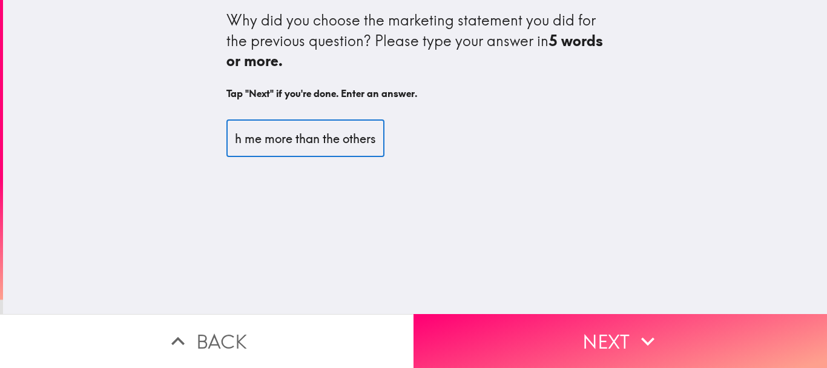
scroll to position [0, 97]
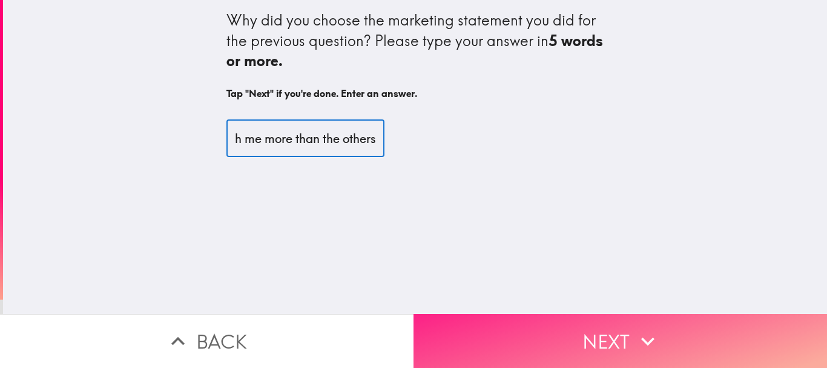
type input "It resonated with me more than the others"
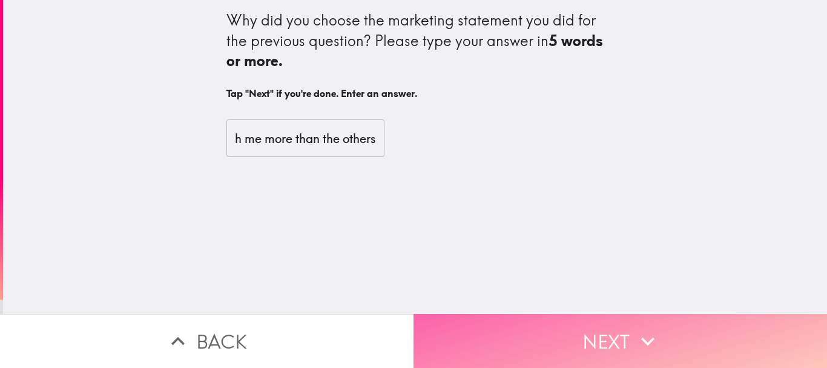
scroll to position [0, 0]
click at [596, 346] on button "Next" at bounding box center [621, 341] width 414 height 54
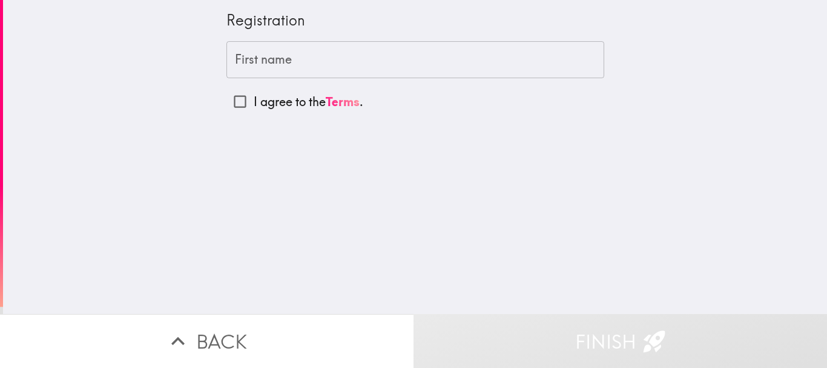
click at [233, 99] on input "I agree to the Terms ." at bounding box center [239, 101] width 27 height 27
checkbox input "true"
click at [304, 66] on input "First name" at bounding box center [415, 60] width 378 height 38
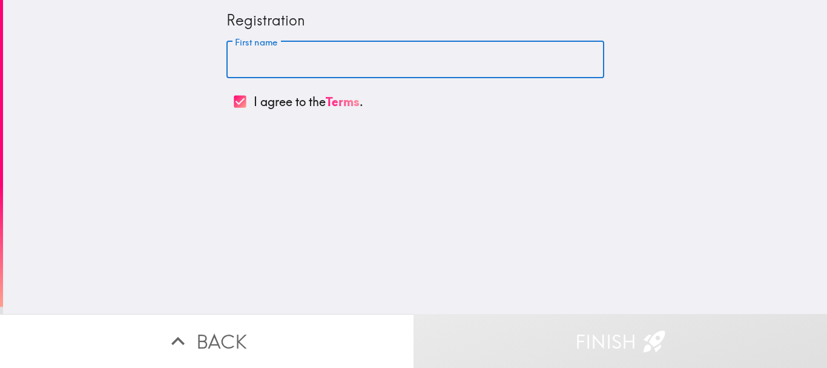
type input "[PERSON_NAME]"
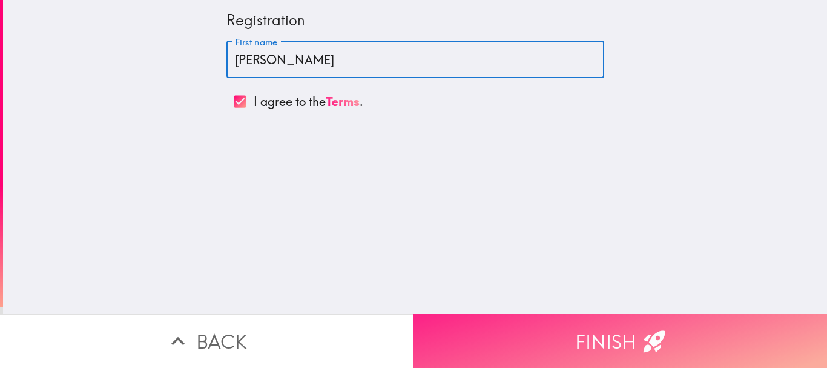
click at [614, 345] on button "Finish" at bounding box center [621, 341] width 414 height 54
